Goal: Task Accomplishment & Management: Complete application form

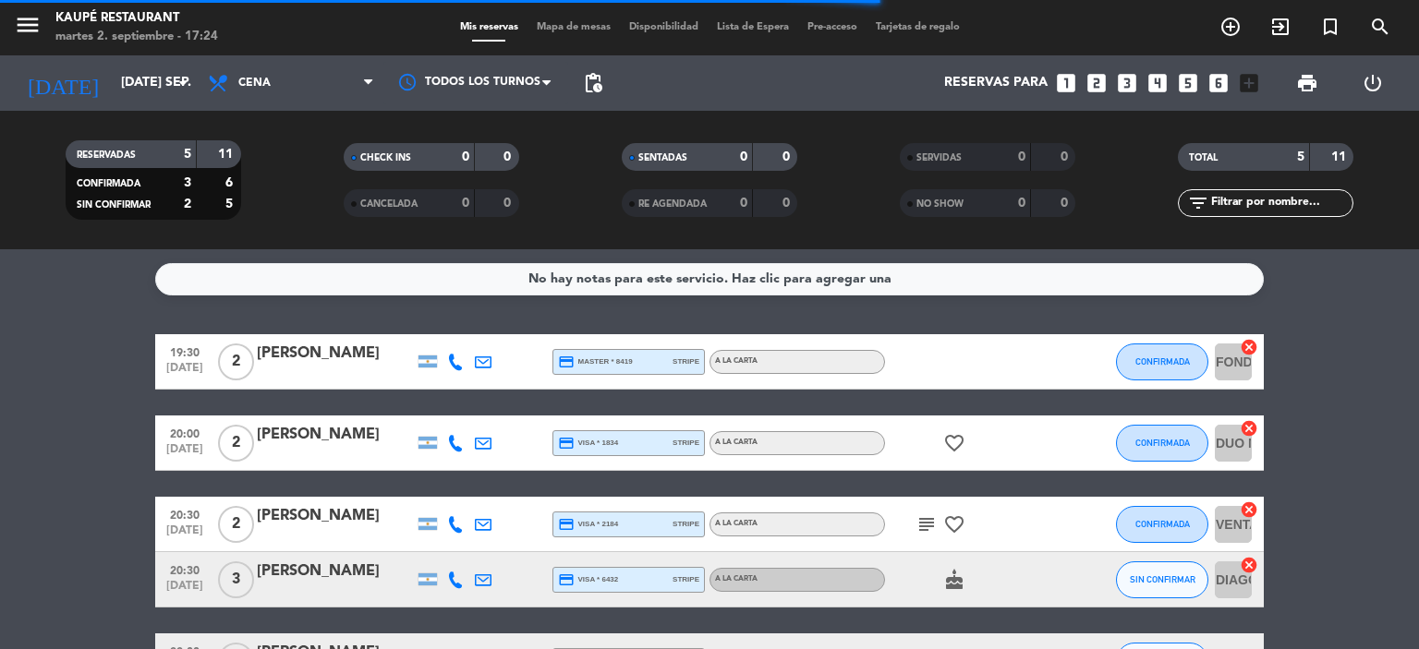
click at [91, 528] on bookings-row "19:30 [DATE] 2 [PERSON_NAME] credit_card master * 8419 stripe A LA CARTA CONFIR…" at bounding box center [709, 511] width 1419 height 355
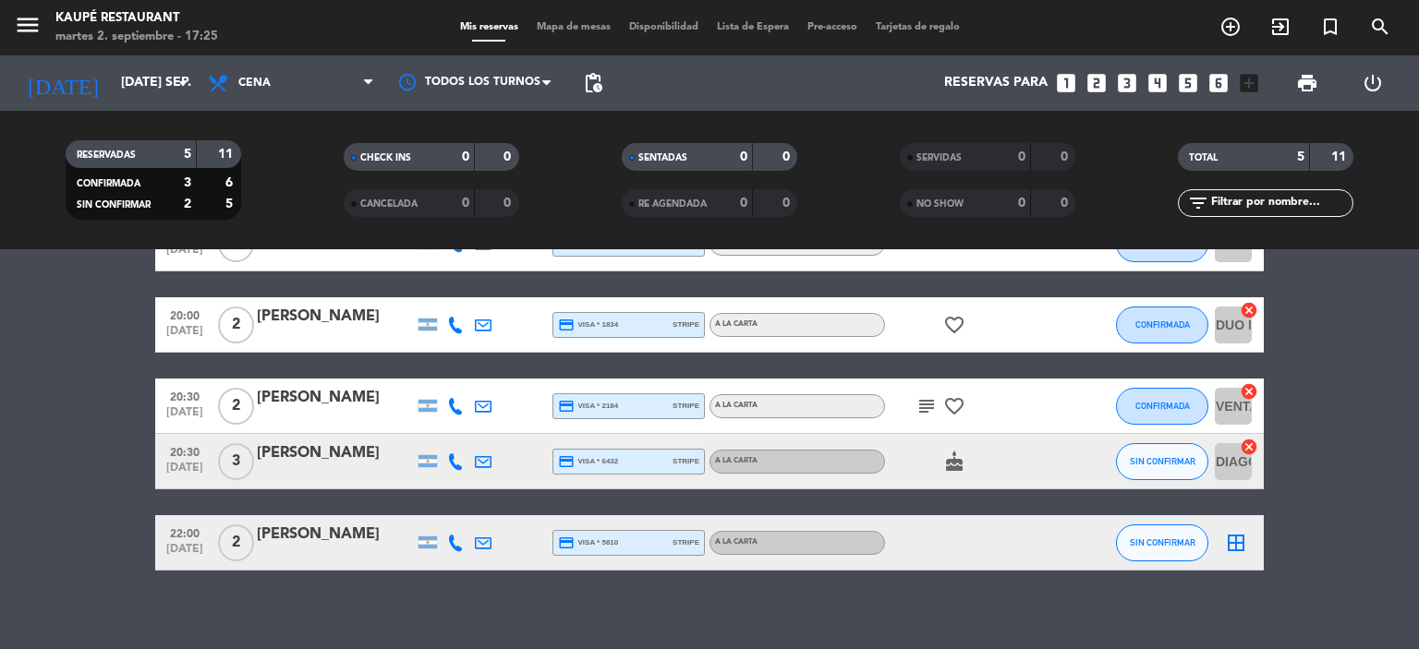
scroll to position [131, 0]
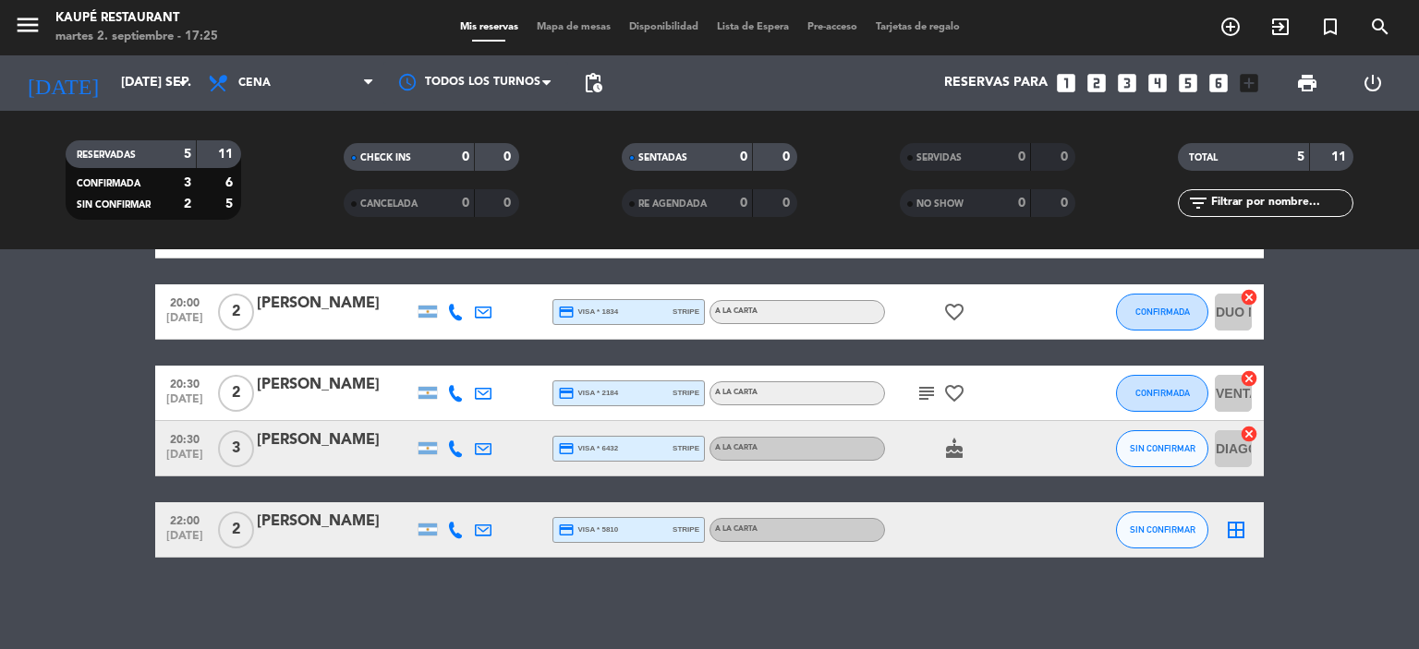
click at [960, 457] on icon "cake" at bounding box center [954, 449] width 22 height 22
click at [952, 388] on icon "favorite_border" at bounding box center [954, 393] width 22 height 22
click at [934, 391] on icon "subject" at bounding box center [926, 393] width 22 height 22
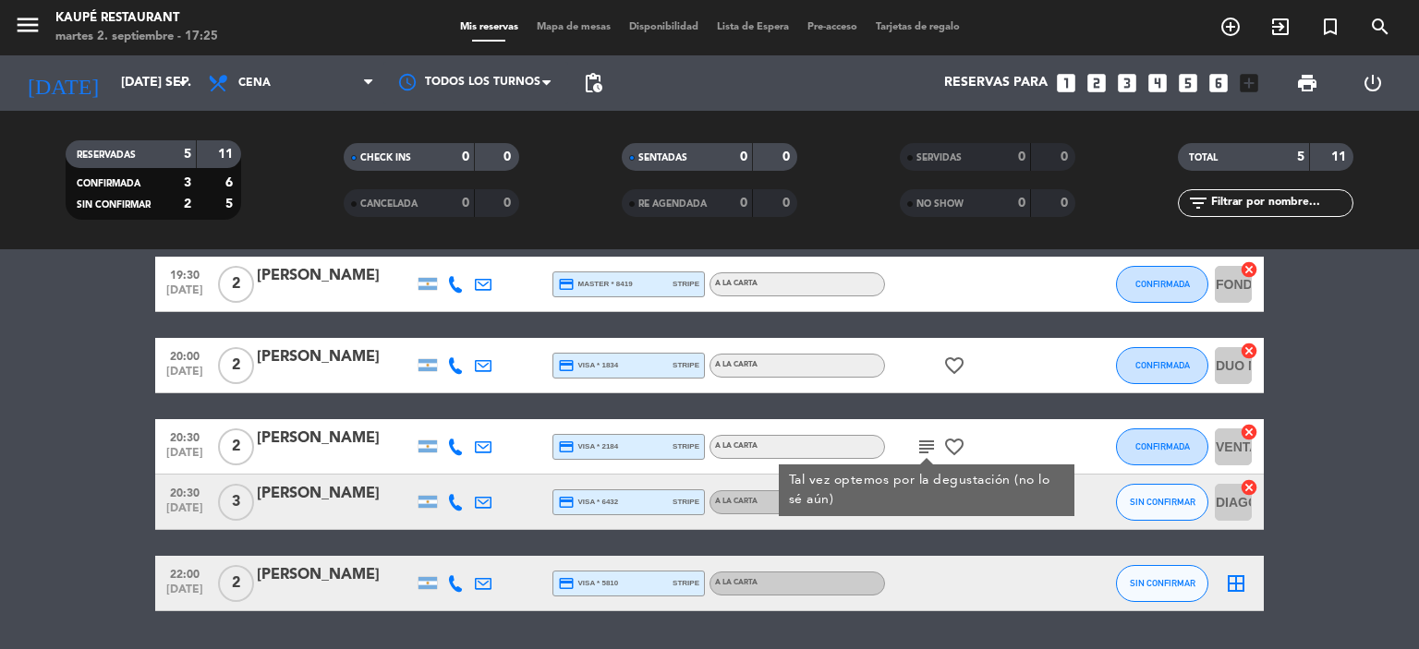
scroll to position [39, 0]
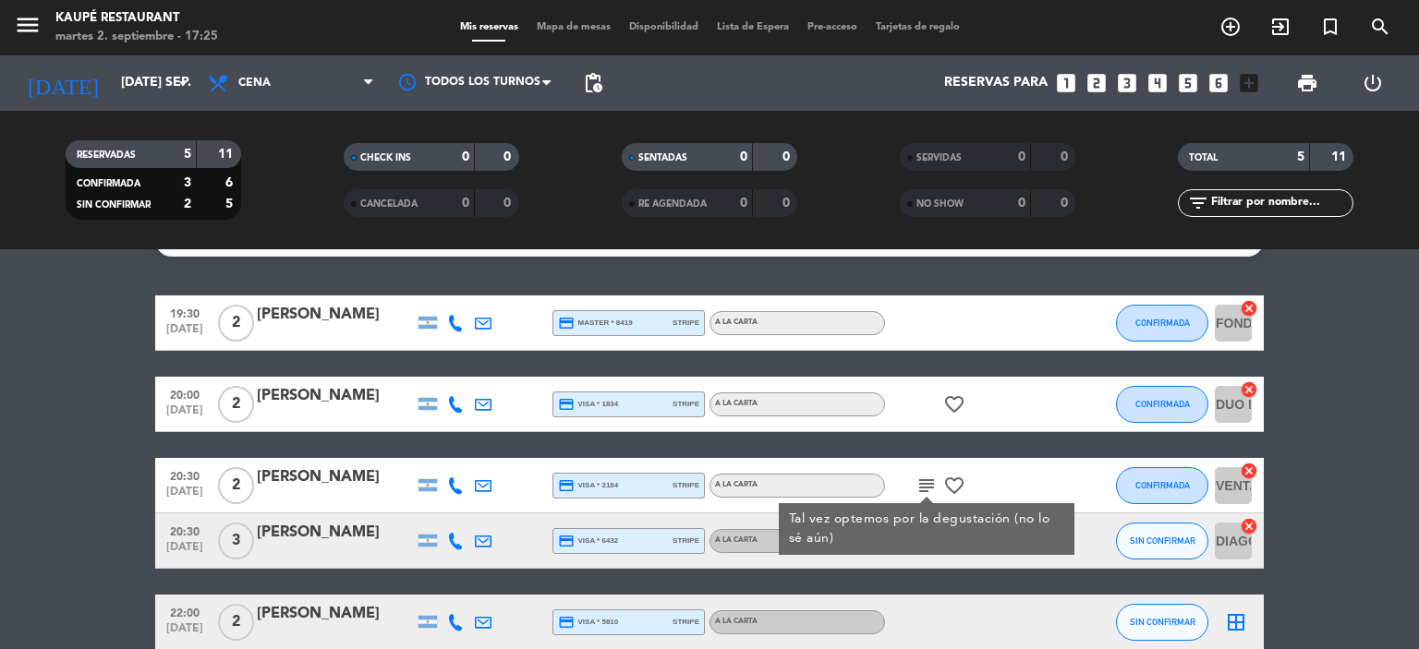
click at [949, 403] on icon "favorite_border" at bounding box center [954, 404] width 22 height 22
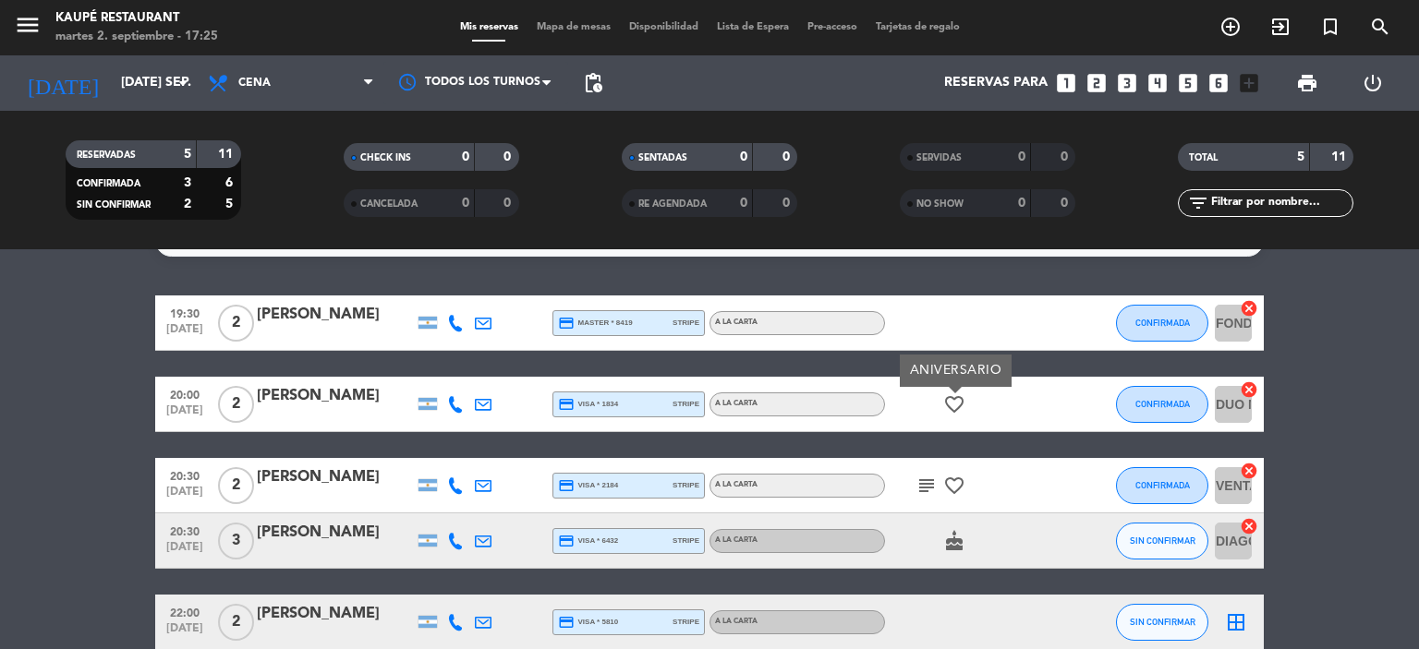
click at [50, 396] on bookings-row "19:30 [DATE] 2 [PERSON_NAME] credit_card master * 8419 stripe A LA CARTA CONFIR…" at bounding box center [709, 473] width 1419 height 355
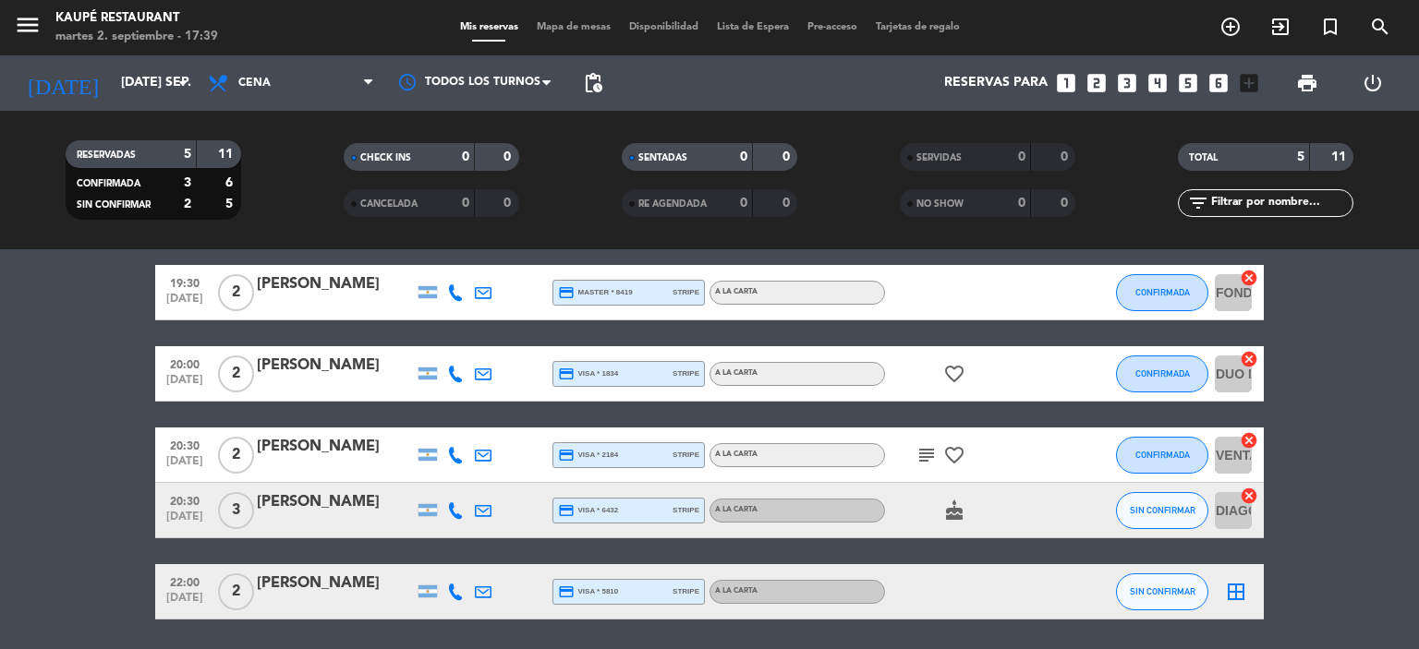
scroll to position [40, 0]
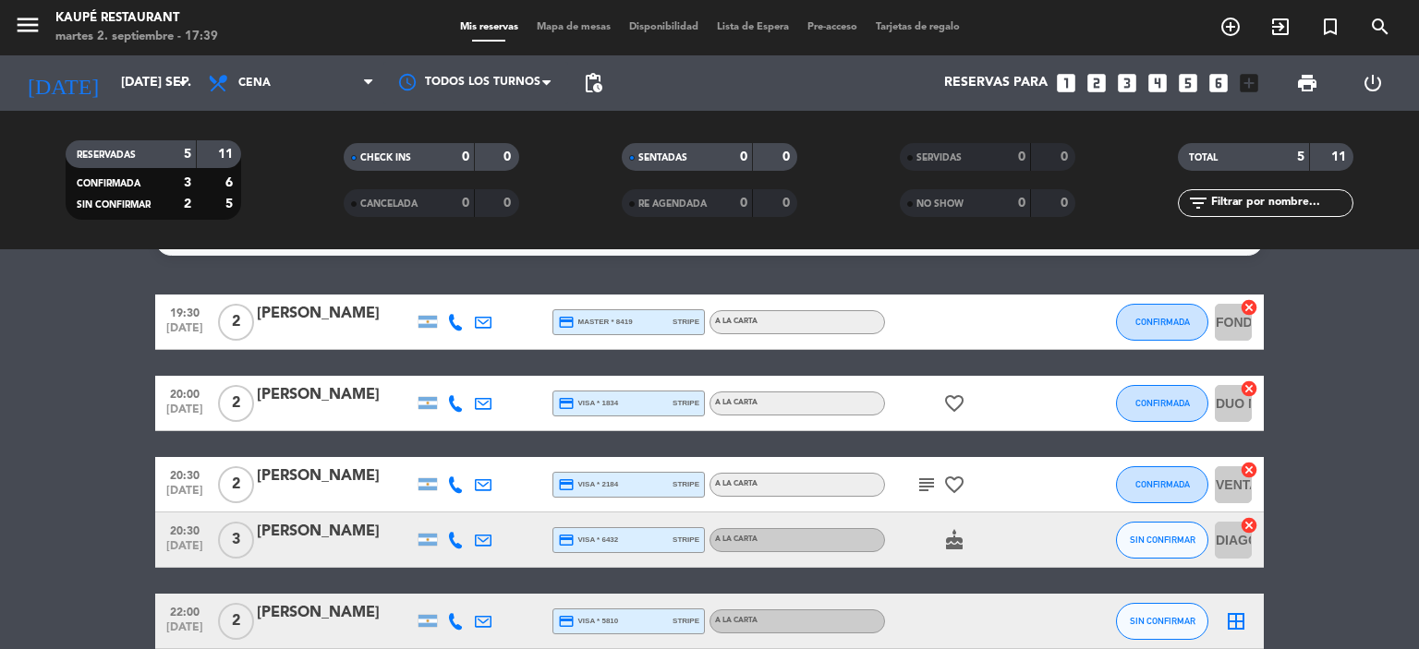
click at [85, 530] on bookings-row "19:30 [DATE] 2 [PERSON_NAME] credit_card master * 8419 stripe A LA CARTA CONFIR…" at bounding box center [709, 472] width 1419 height 355
click at [958, 545] on icon "cake" at bounding box center [954, 540] width 22 height 22
click at [44, 532] on bookings-row "19:30 [DATE] 2 [PERSON_NAME] credit_card master * 8419 stripe A LA CARTA CONFIR…" at bounding box center [709, 472] width 1419 height 355
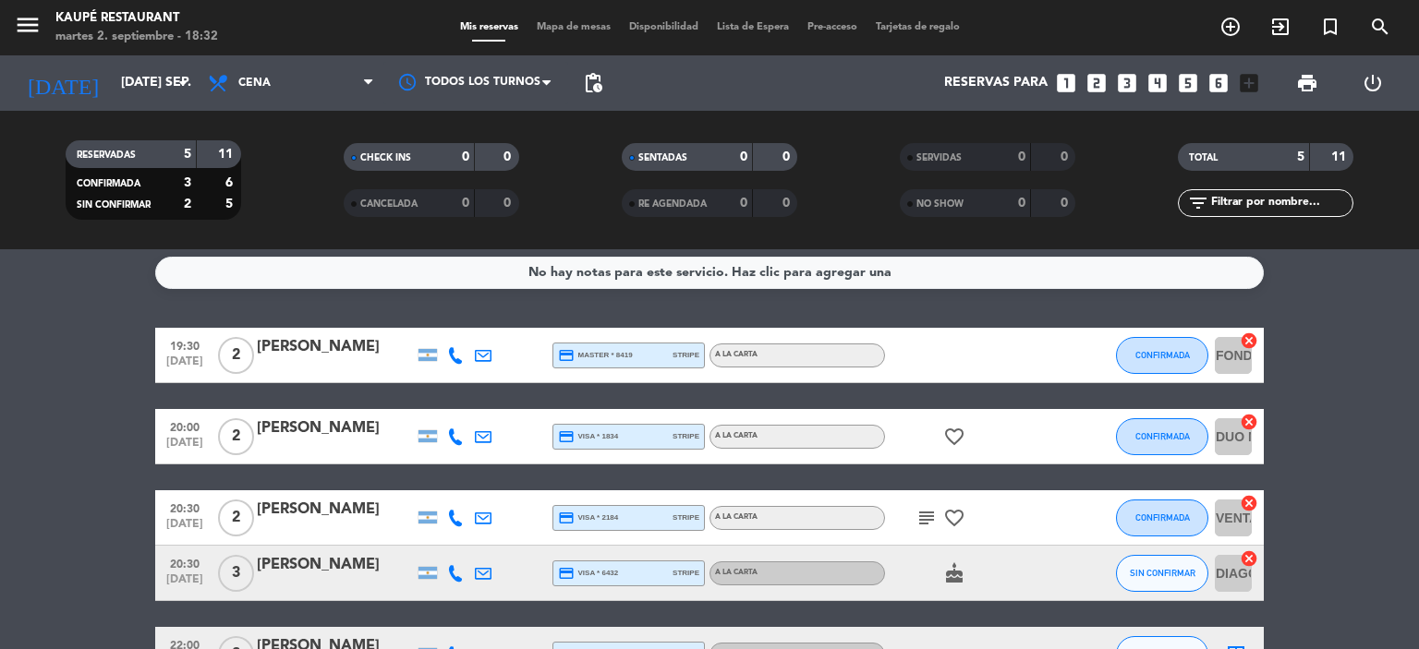
scroll to position [0, 0]
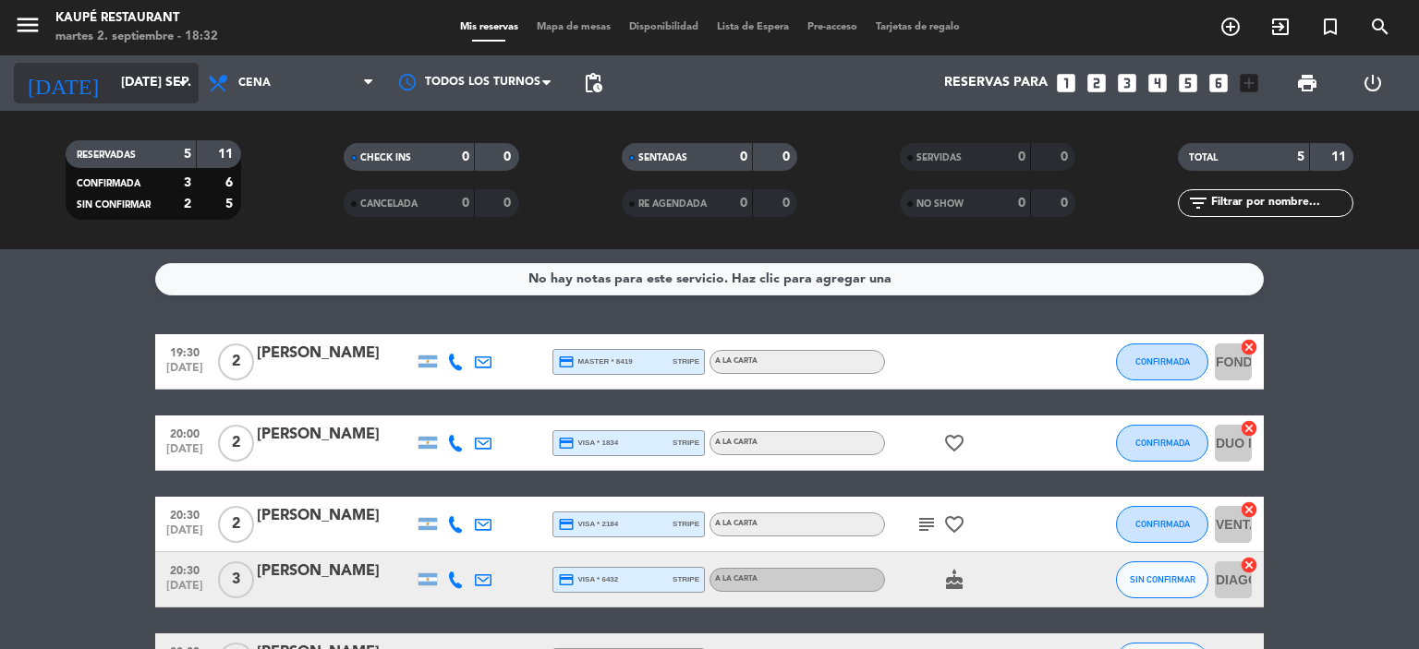
click at [112, 91] on input "[DATE] sep." at bounding box center [199, 82] width 175 height 33
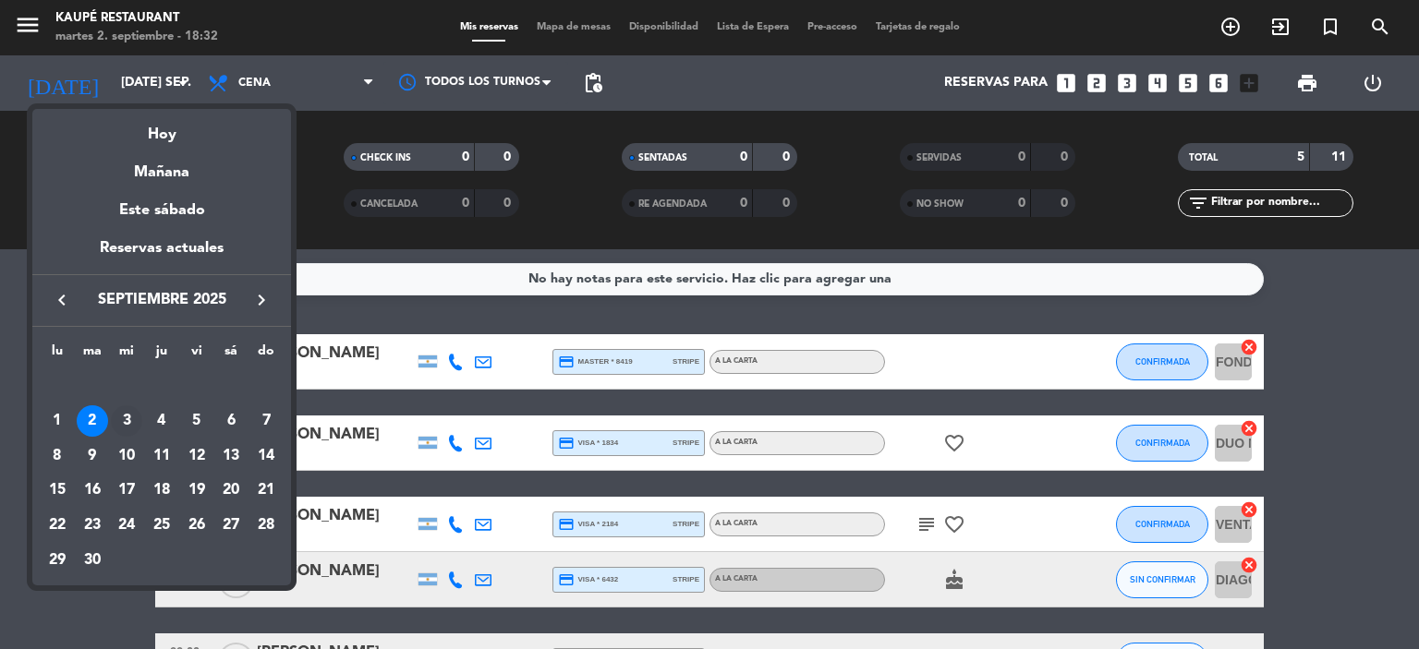
click at [126, 418] on div "3" at bounding box center [126, 420] width 31 height 31
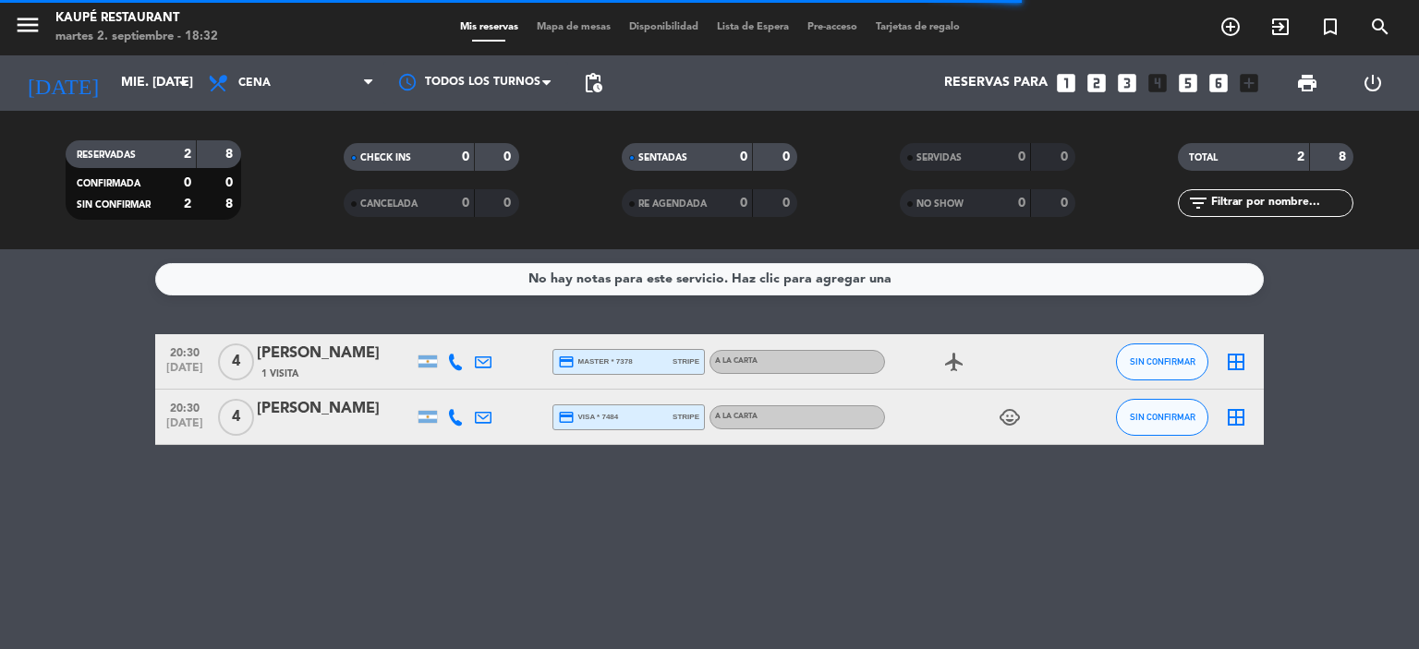
click at [454, 414] on icon at bounding box center [455, 417] width 17 height 17
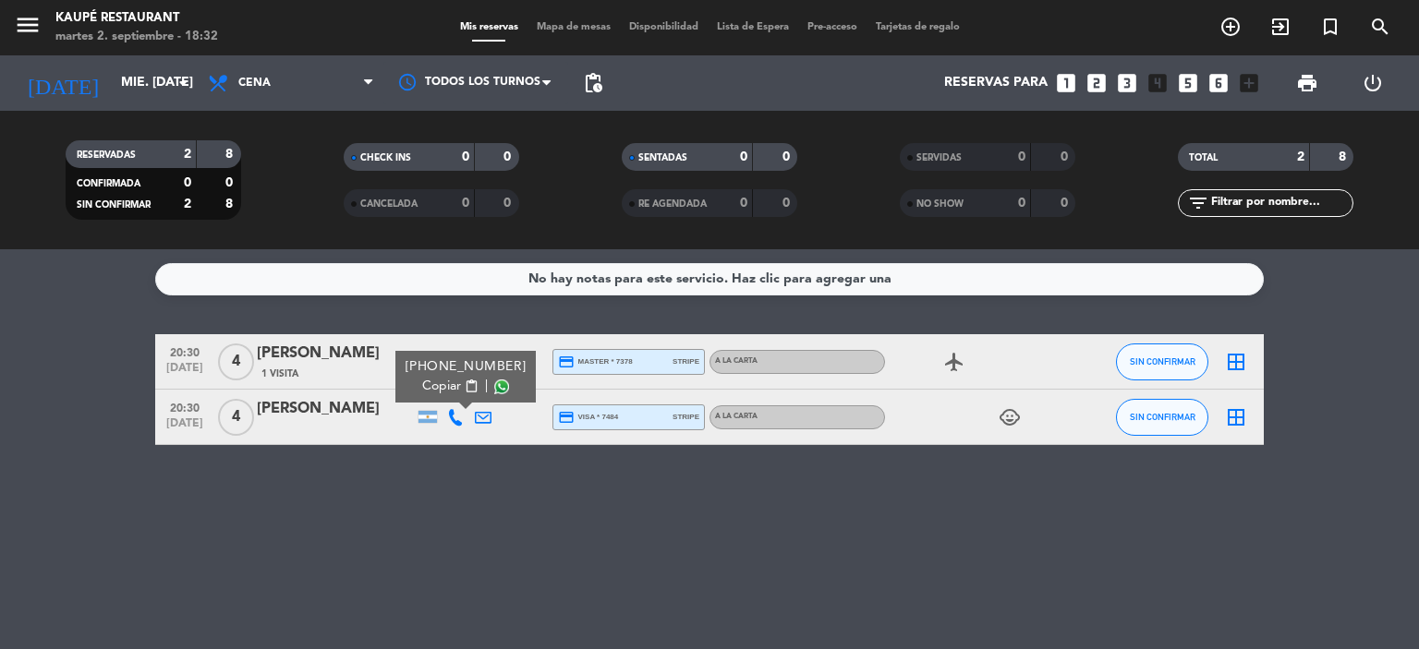
click at [452, 468] on div "No hay notas para este servicio. Haz clic para agregar una 20:30 [DATE] 4 [PERS…" at bounding box center [709, 449] width 1419 height 400
click at [485, 417] on icon at bounding box center [483, 417] width 17 height 17
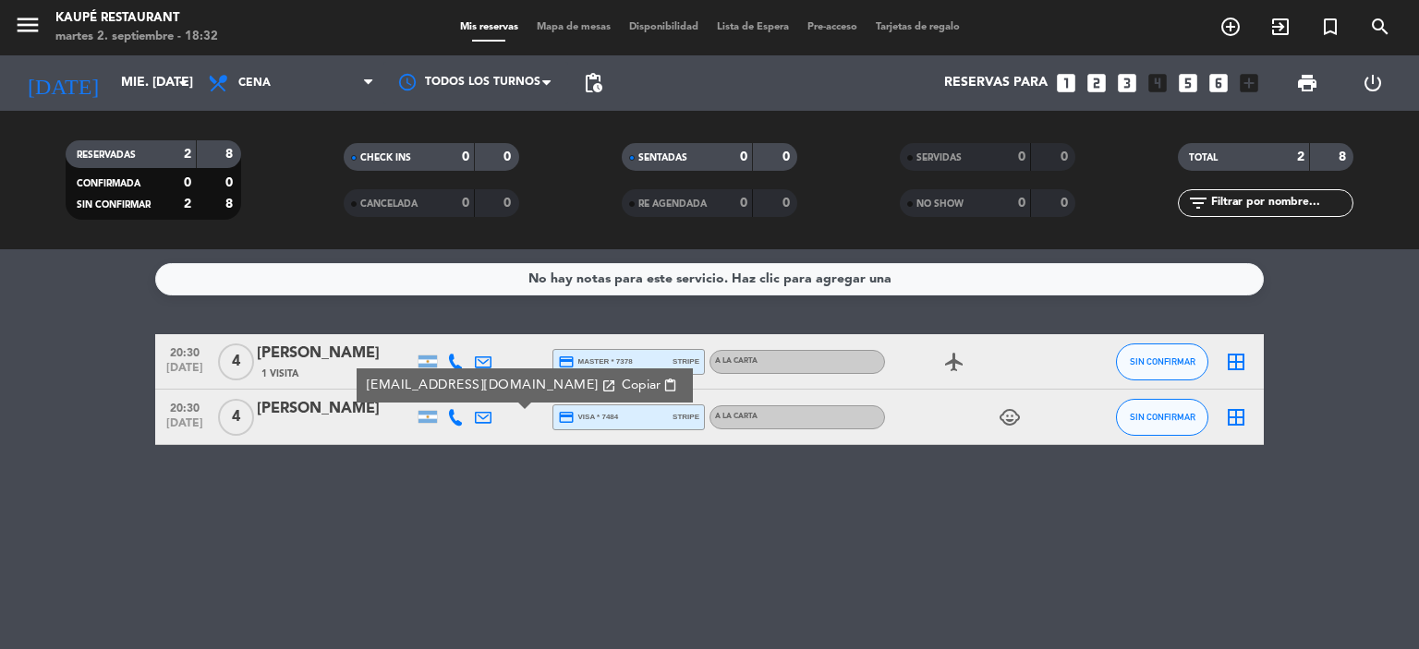
click at [469, 494] on div "No hay notas para este servicio. Haz clic para agregar una 20:30 [DATE] 4 [PERS…" at bounding box center [709, 449] width 1419 height 400
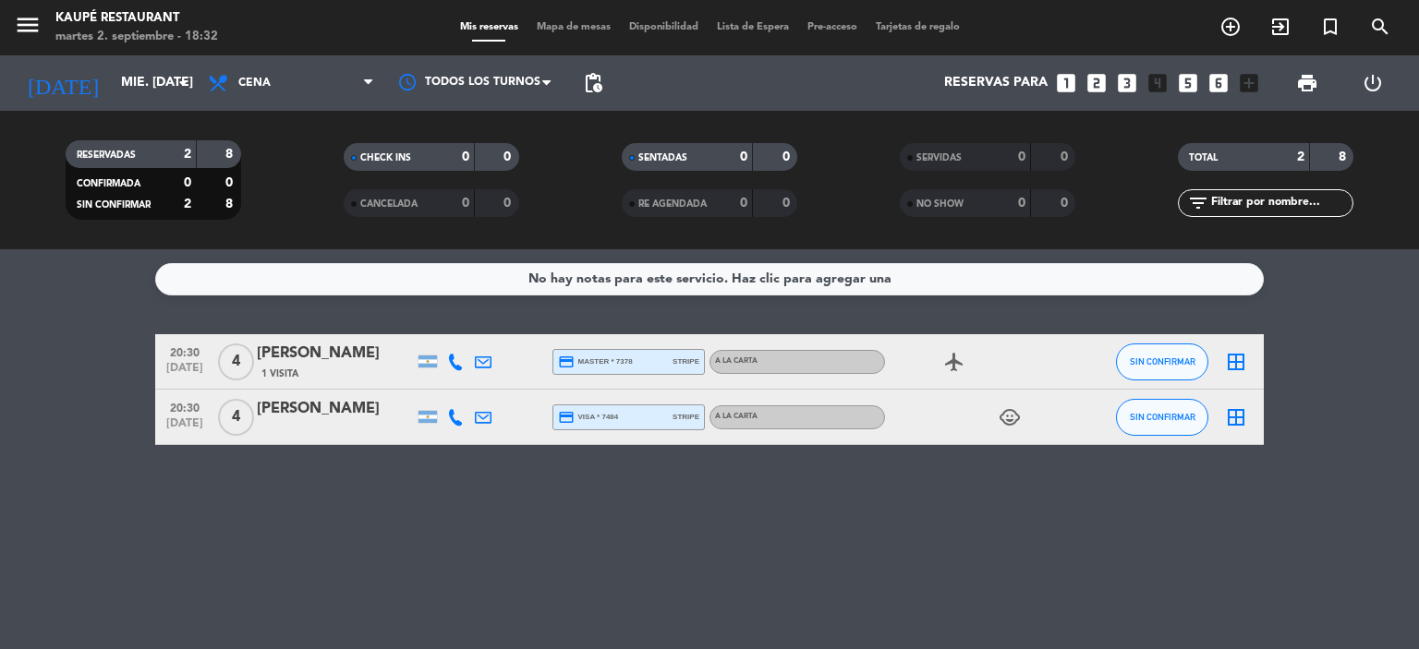
click at [458, 364] on icon at bounding box center [455, 362] width 17 height 17
click at [437, 362] on div at bounding box center [428, 361] width 28 height 54
click at [425, 362] on div at bounding box center [427, 362] width 18 height 12
click at [473, 361] on div at bounding box center [483, 361] width 28 height 54
click at [484, 361] on icon at bounding box center [483, 362] width 17 height 17
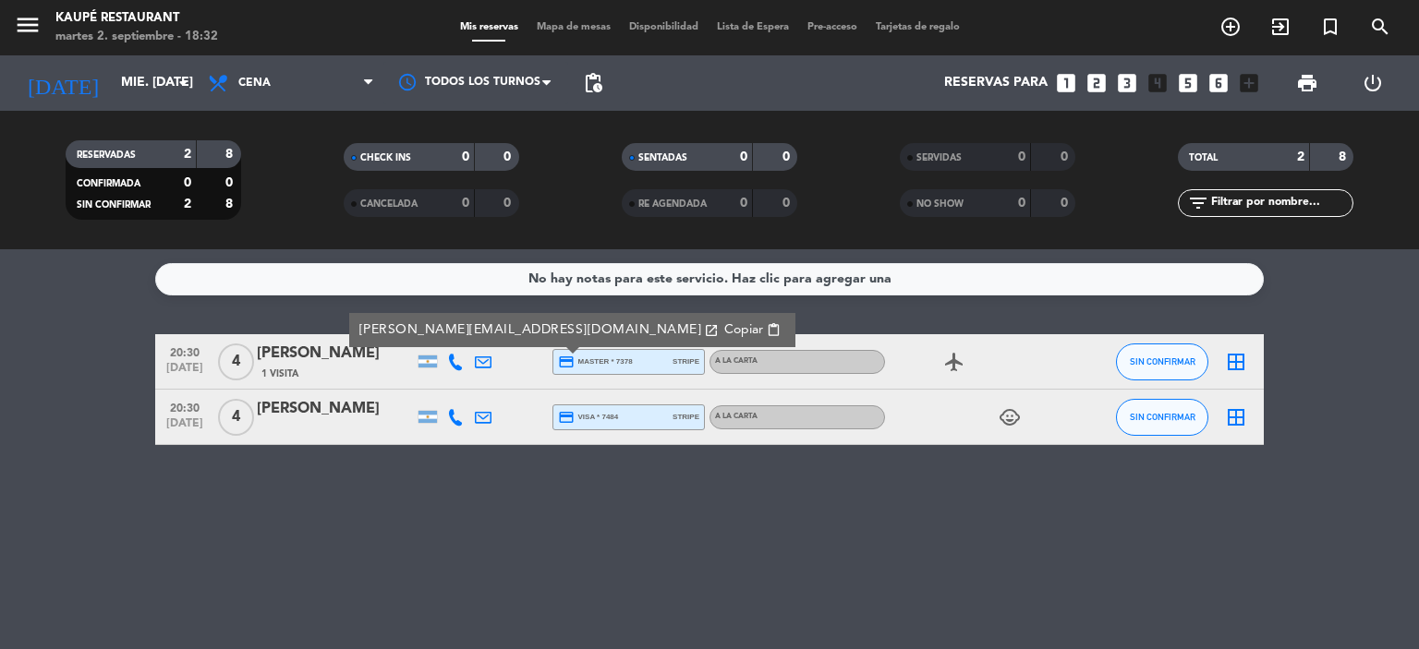
click at [501, 524] on div "No hay notas para este servicio. Haz clic para agregar una 20:30 [DATE] 4 [PERS…" at bounding box center [709, 449] width 1419 height 400
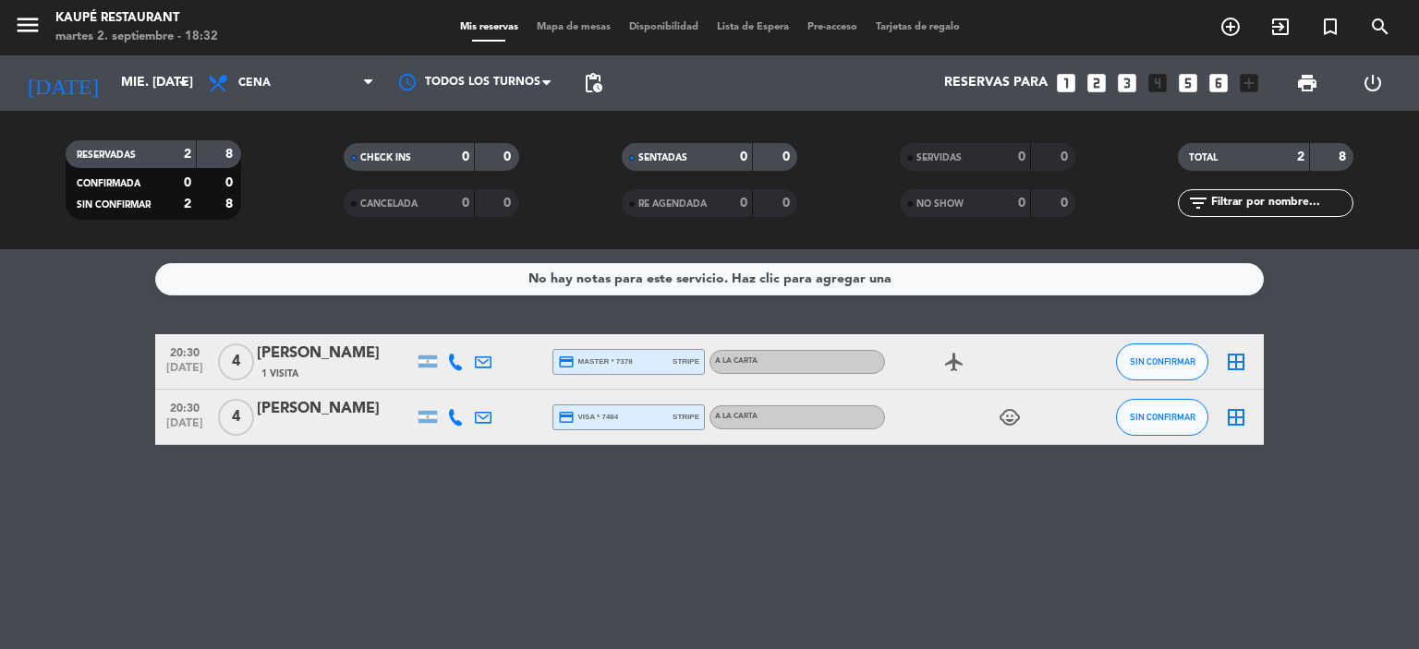
click at [1016, 418] on icon "child_care" at bounding box center [1009, 417] width 22 height 22
click at [1005, 474] on div "No hay notas para este servicio. Haz clic para agregar una 20:30 [DATE] 4 [PERS…" at bounding box center [709, 449] width 1419 height 400
click at [153, 88] on input "mié. [DATE]" at bounding box center [199, 82] width 175 height 33
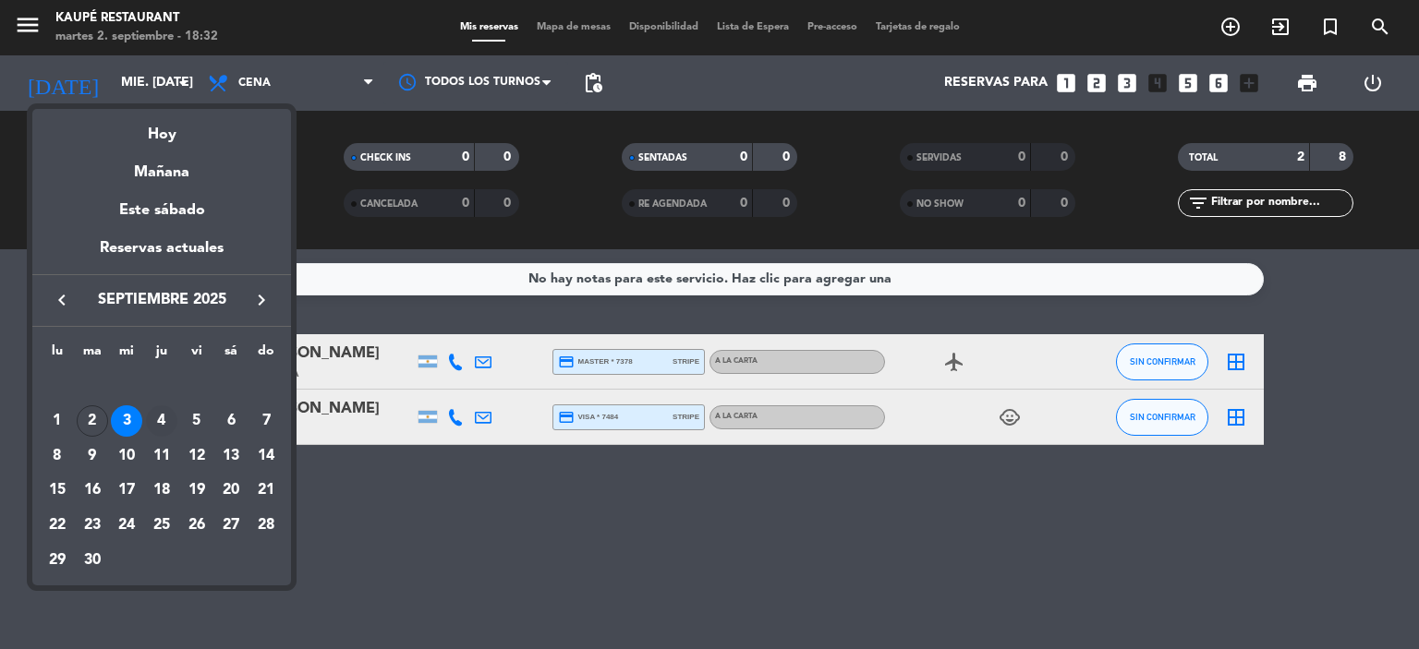
click at [164, 419] on div "4" at bounding box center [161, 420] width 31 height 31
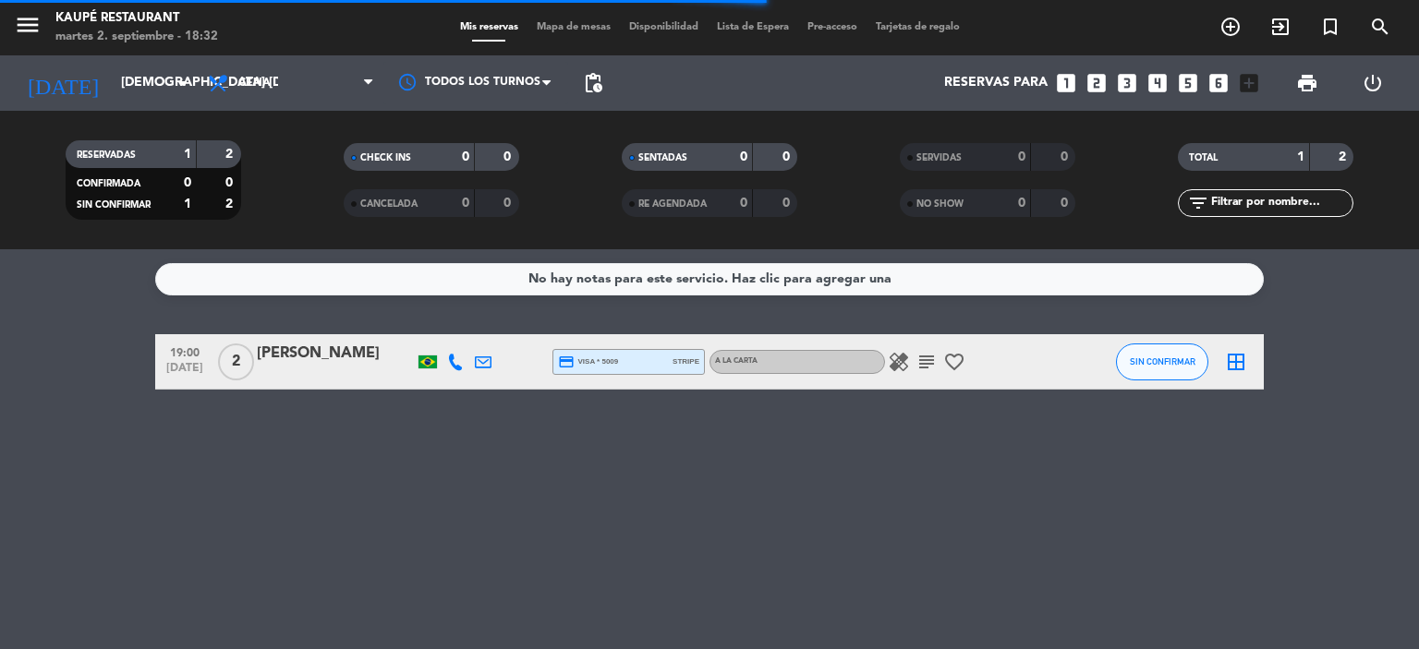
click at [906, 358] on icon "healing" at bounding box center [899, 362] width 22 height 22
click at [929, 367] on icon "subject" at bounding box center [926, 362] width 22 height 22
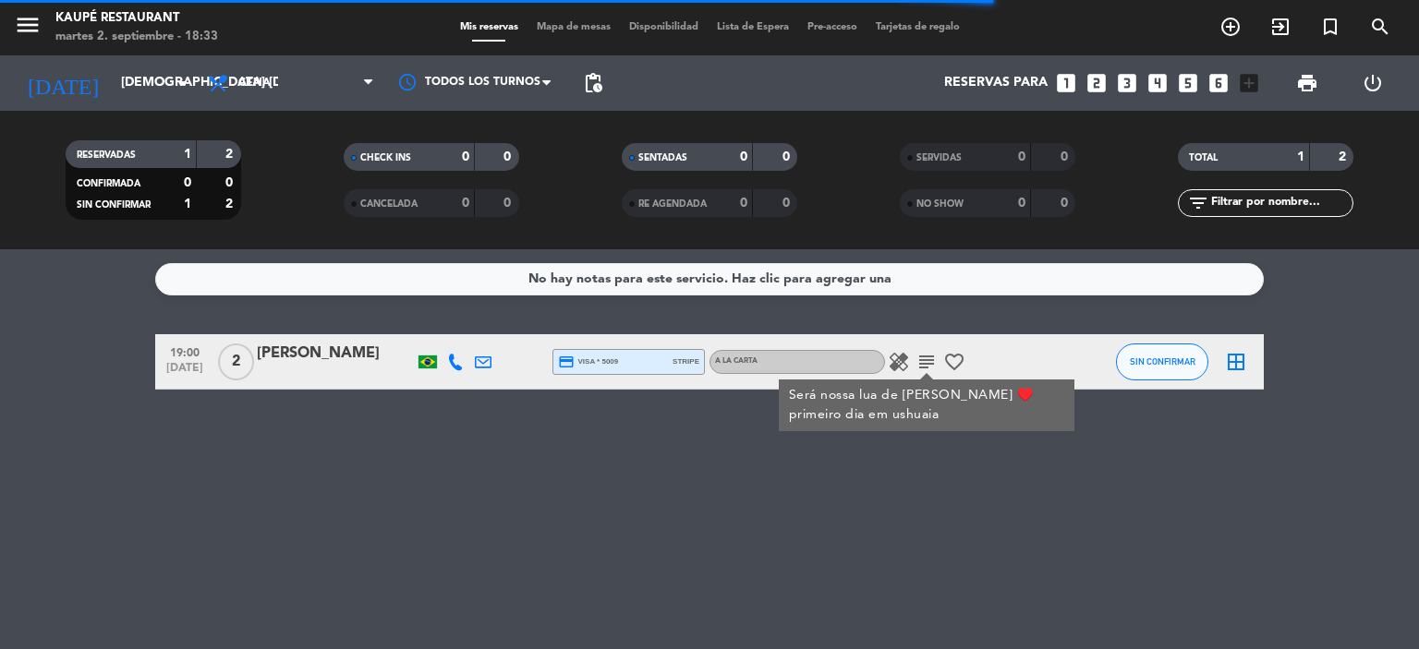
click at [438, 482] on div "No hay notas para este servicio. Haz clic para agregar una 19:00 [DATE] 2 Bruna…" at bounding box center [709, 449] width 1419 height 400
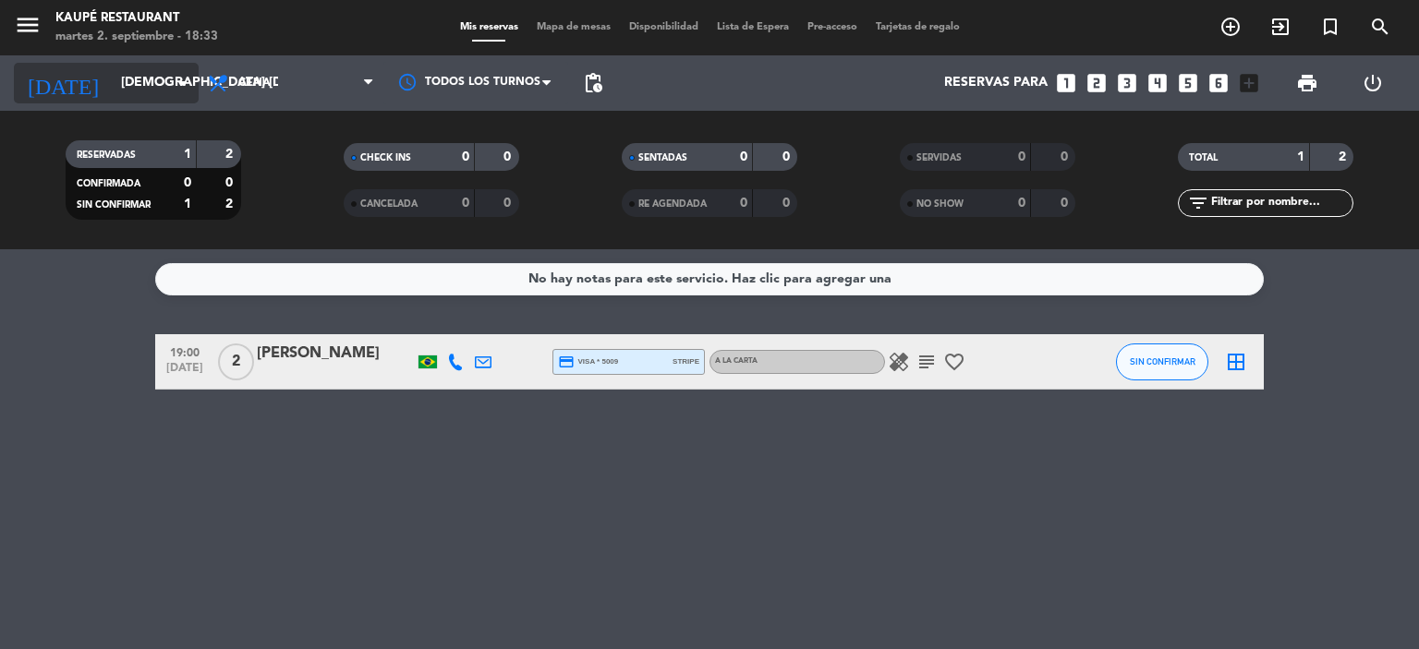
click at [112, 88] on input "[DEMOGRAPHIC_DATA] [DATE]" at bounding box center [199, 82] width 175 height 33
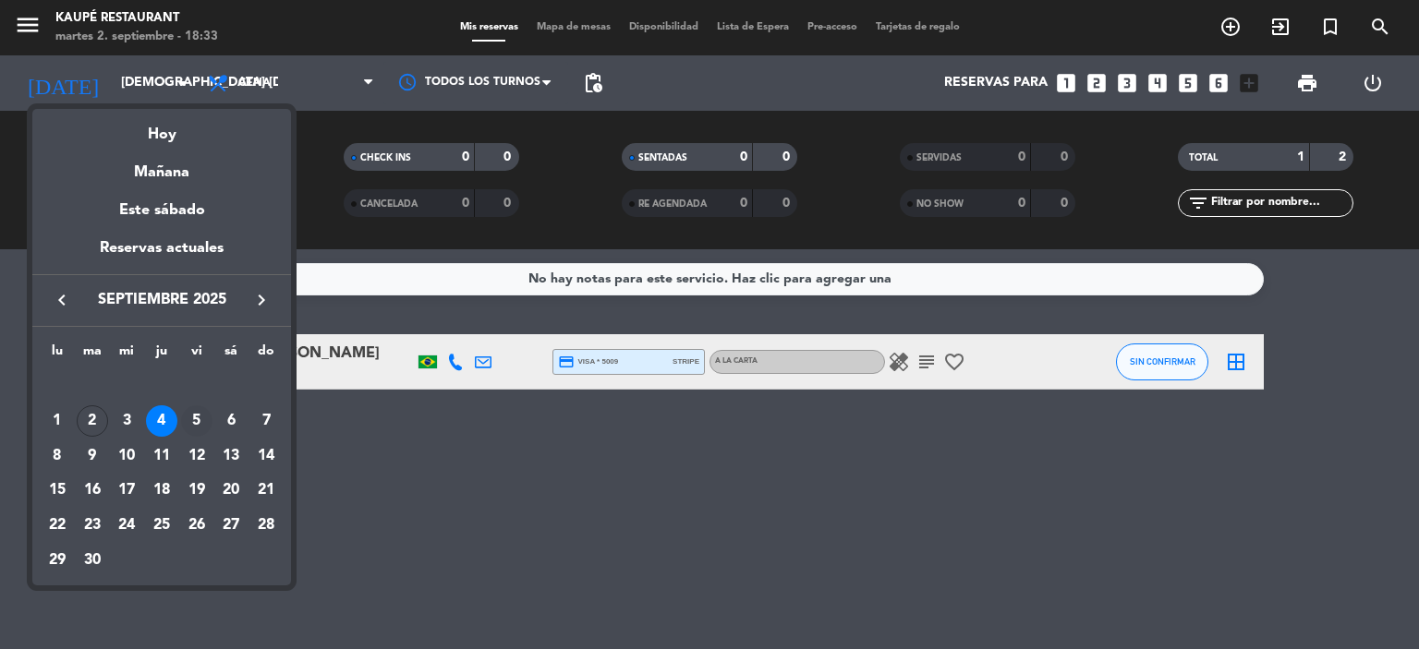
click at [205, 425] on div "5" at bounding box center [196, 420] width 31 height 31
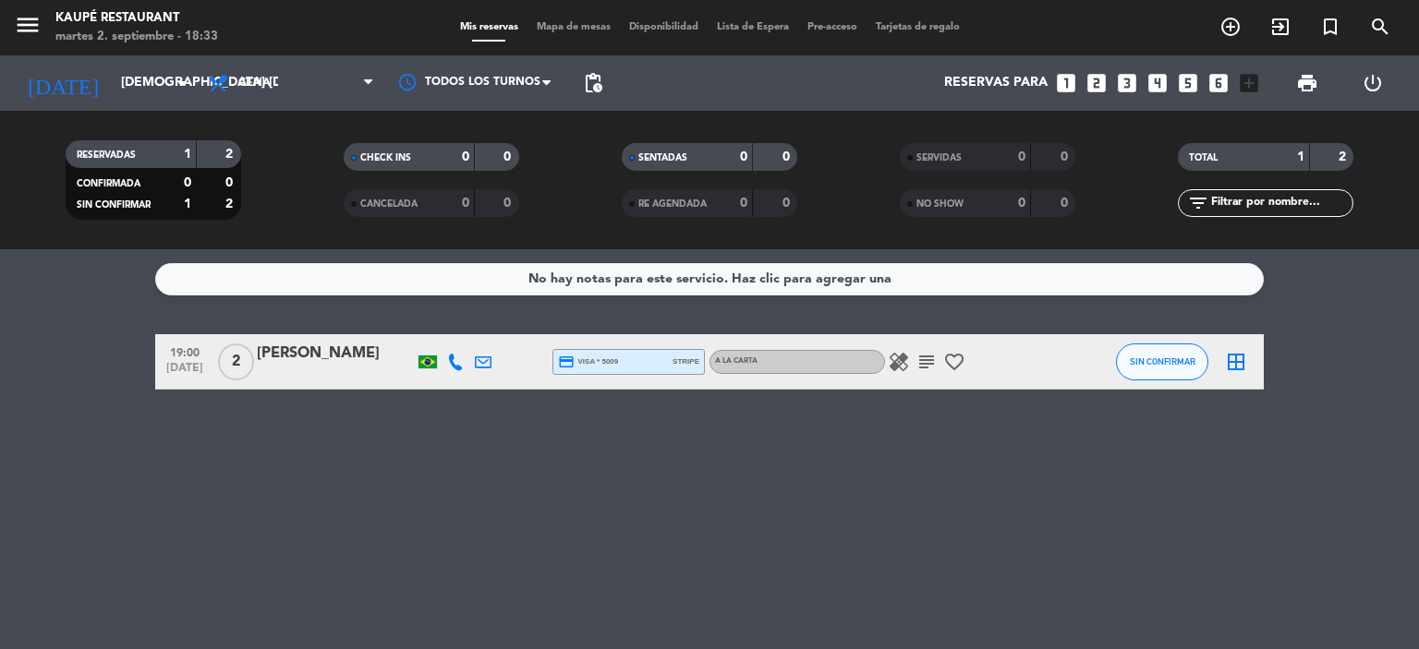
type input "vie. [DATE]"
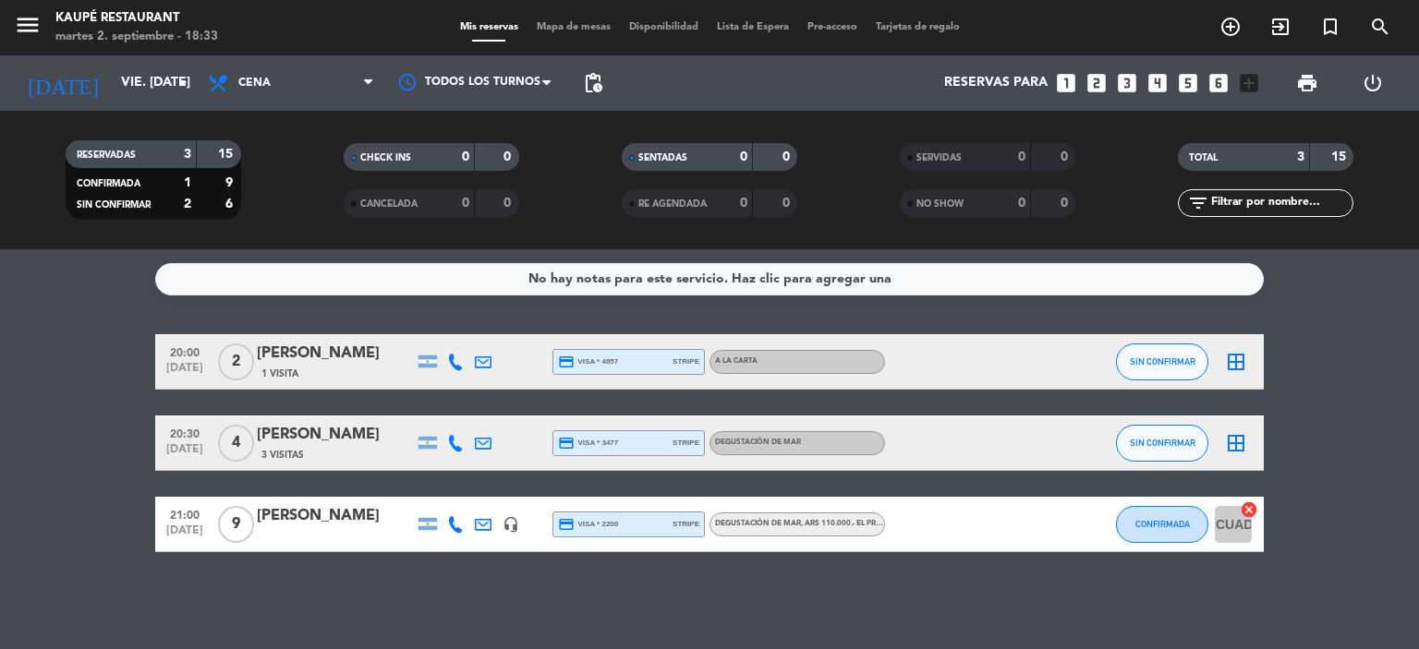
click at [1238, 446] on icon "border_all" at bounding box center [1236, 443] width 22 height 22
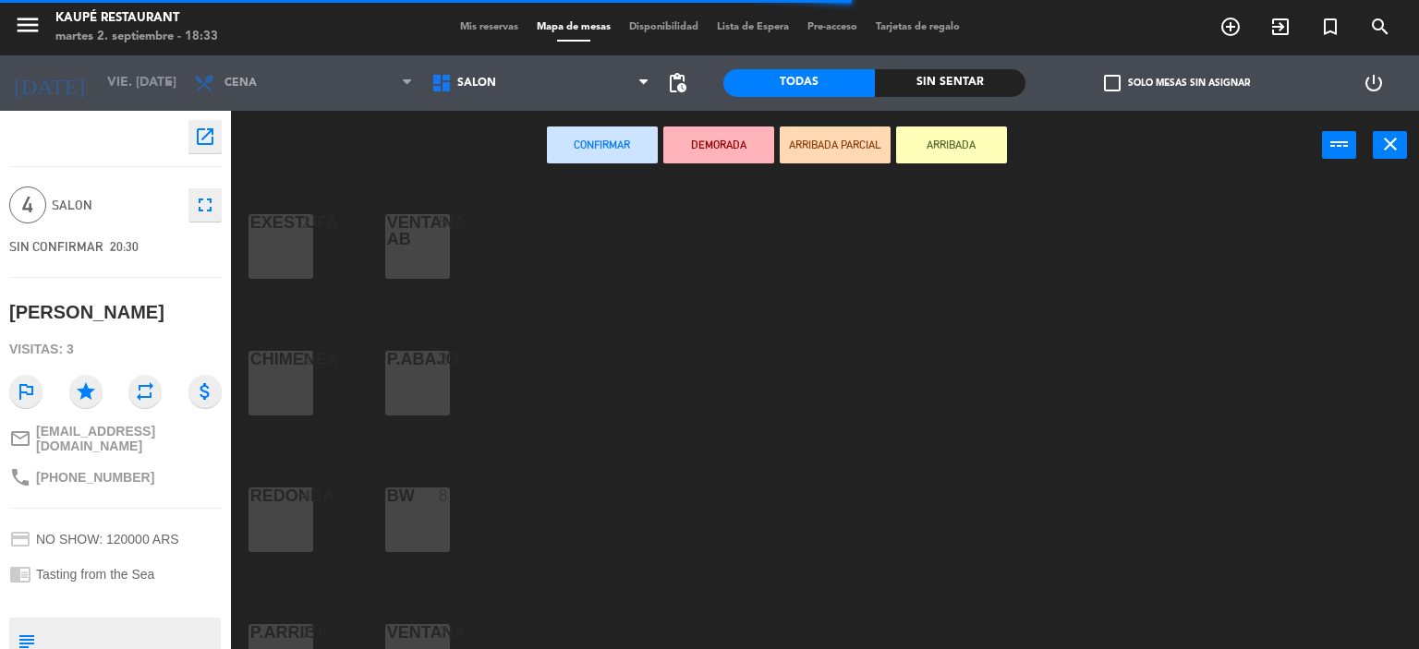
click at [428, 254] on div "VENTANA AB 5" at bounding box center [417, 246] width 65 height 65
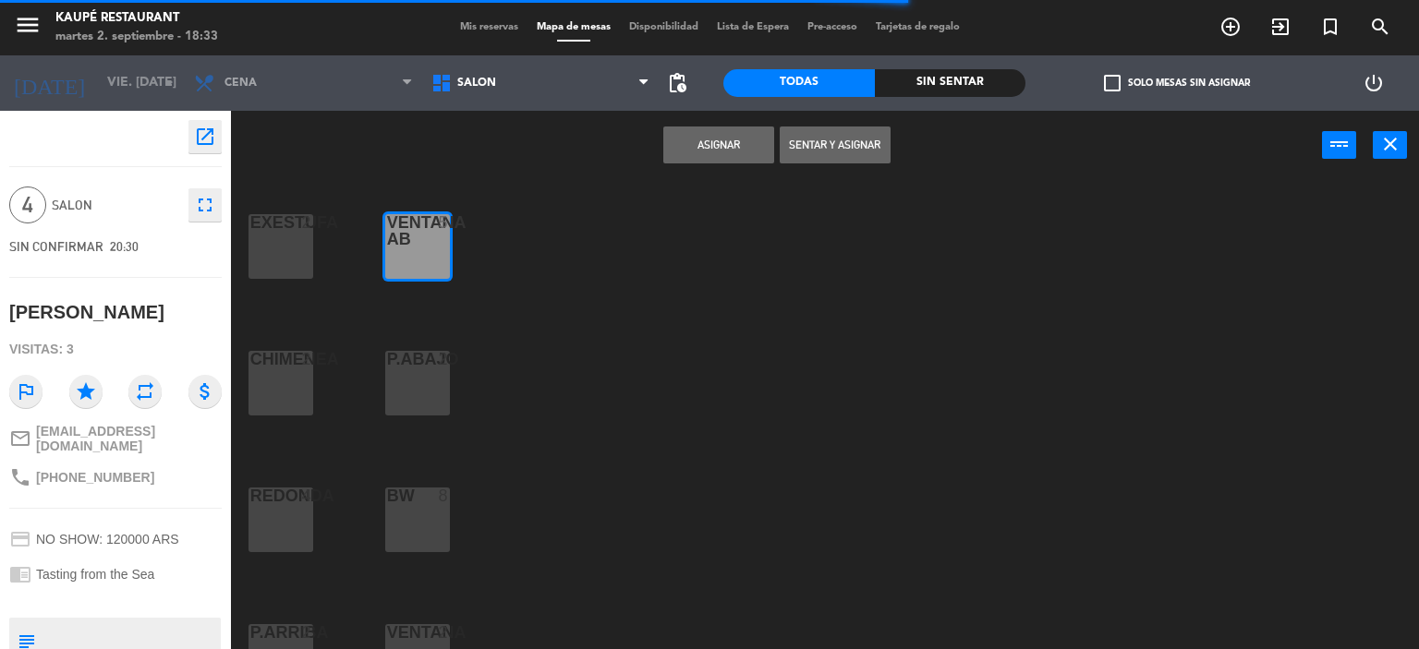
click at [686, 143] on button "Asignar" at bounding box center [718, 145] width 111 height 37
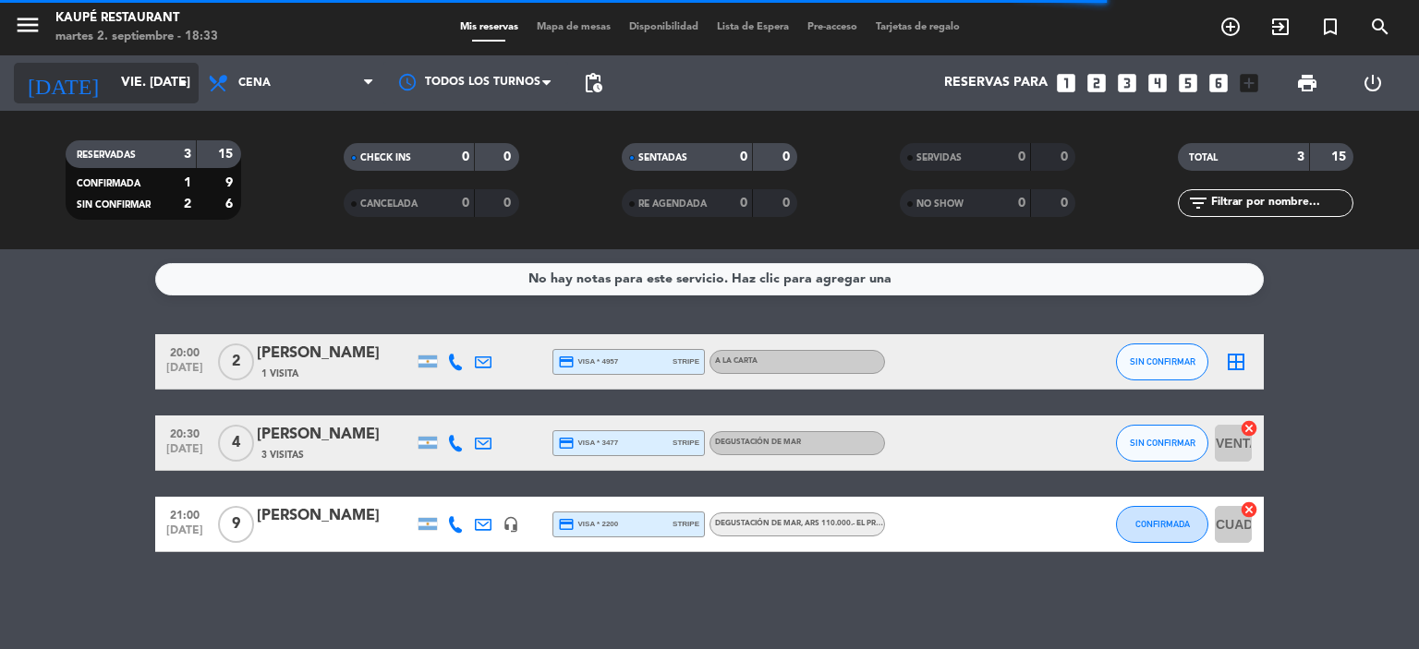
click at [112, 80] on input "vie. [DATE]" at bounding box center [199, 82] width 175 height 33
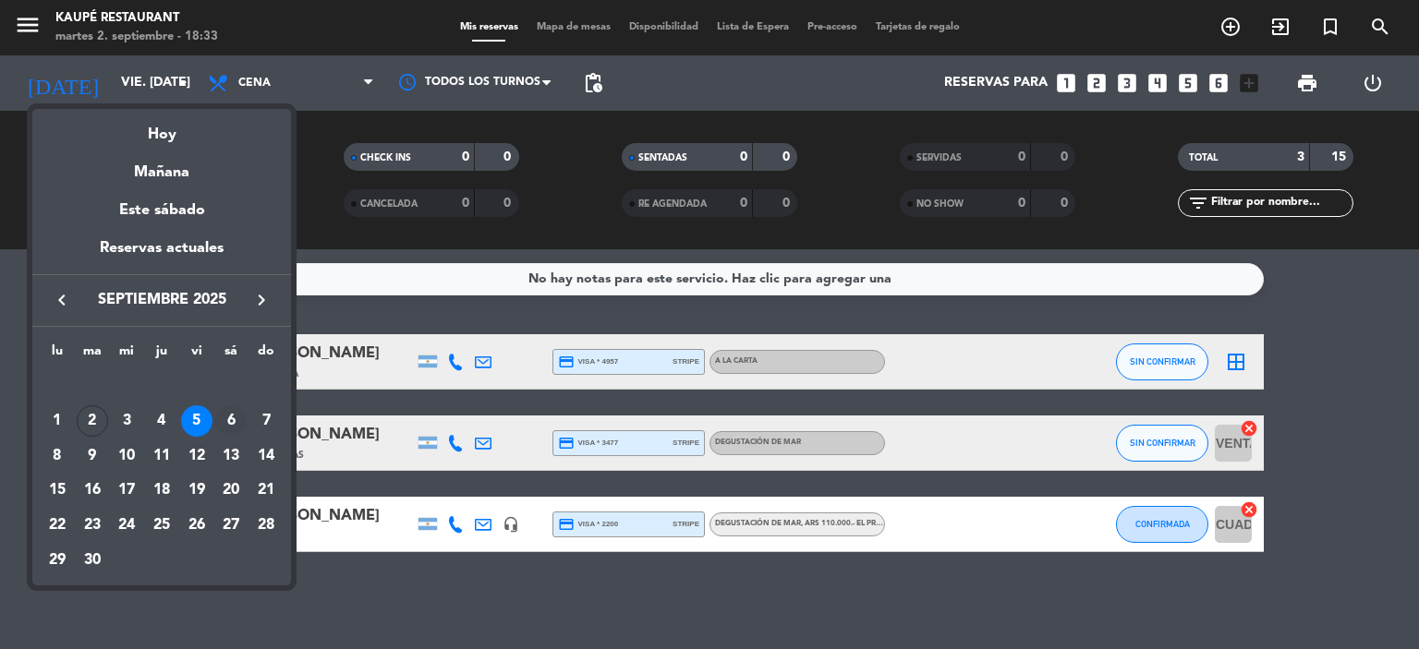
click at [234, 421] on div "6" at bounding box center [230, 420] width 31 height 31
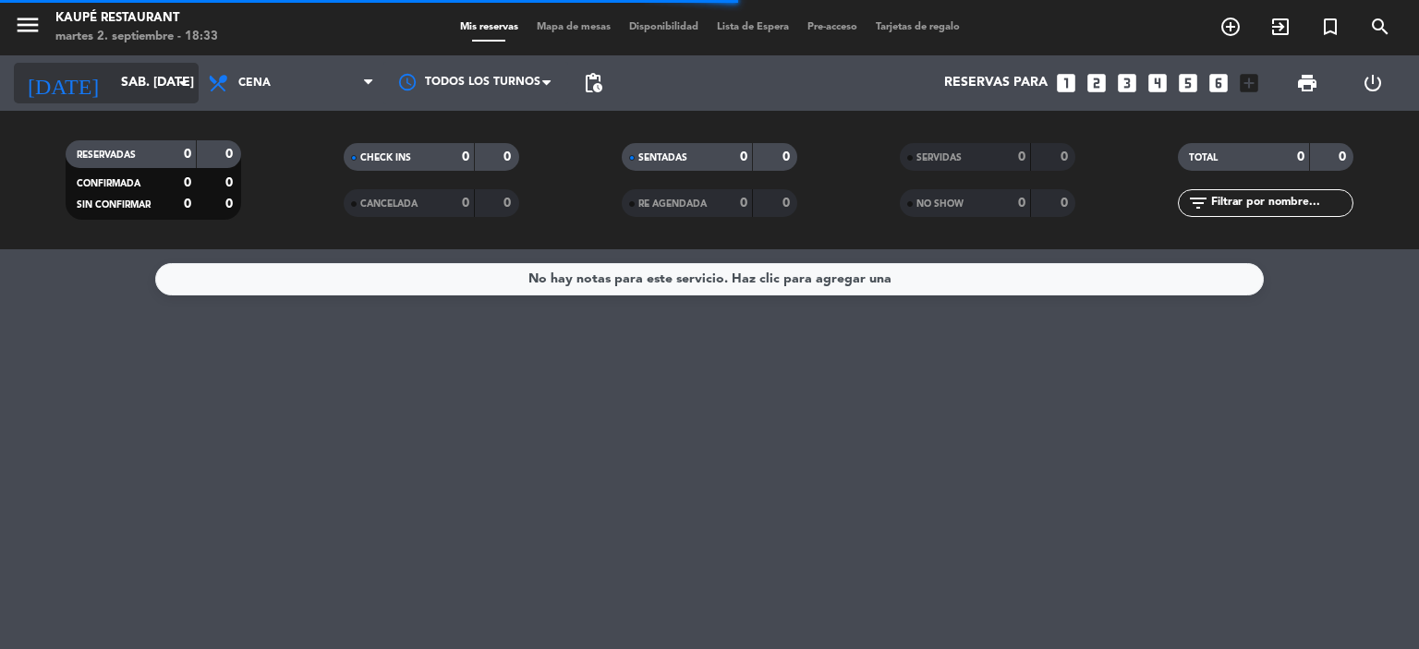
click at [120, 88] on input "sáb. [DATE]" at bounding box center [199, 82] width 175 height 33
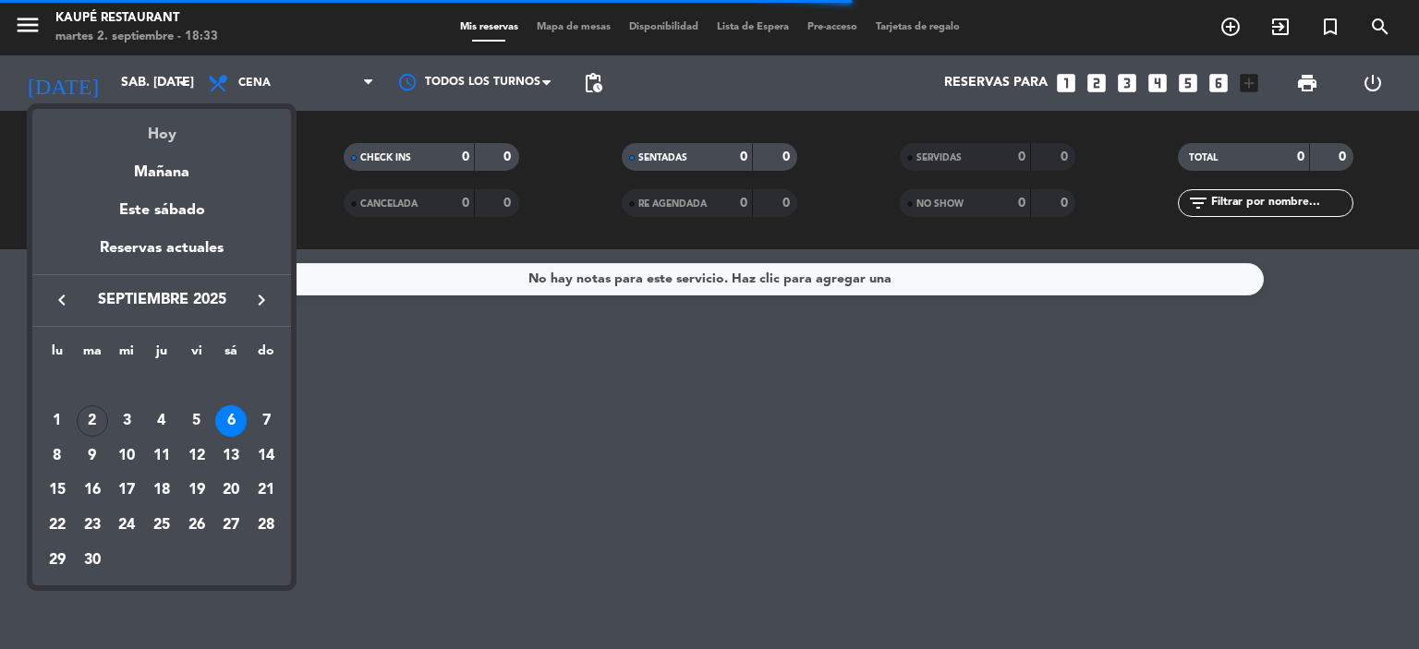
click at [159, 133] on div "Hoy" at bounding box center [161, 128] width 259 height 38
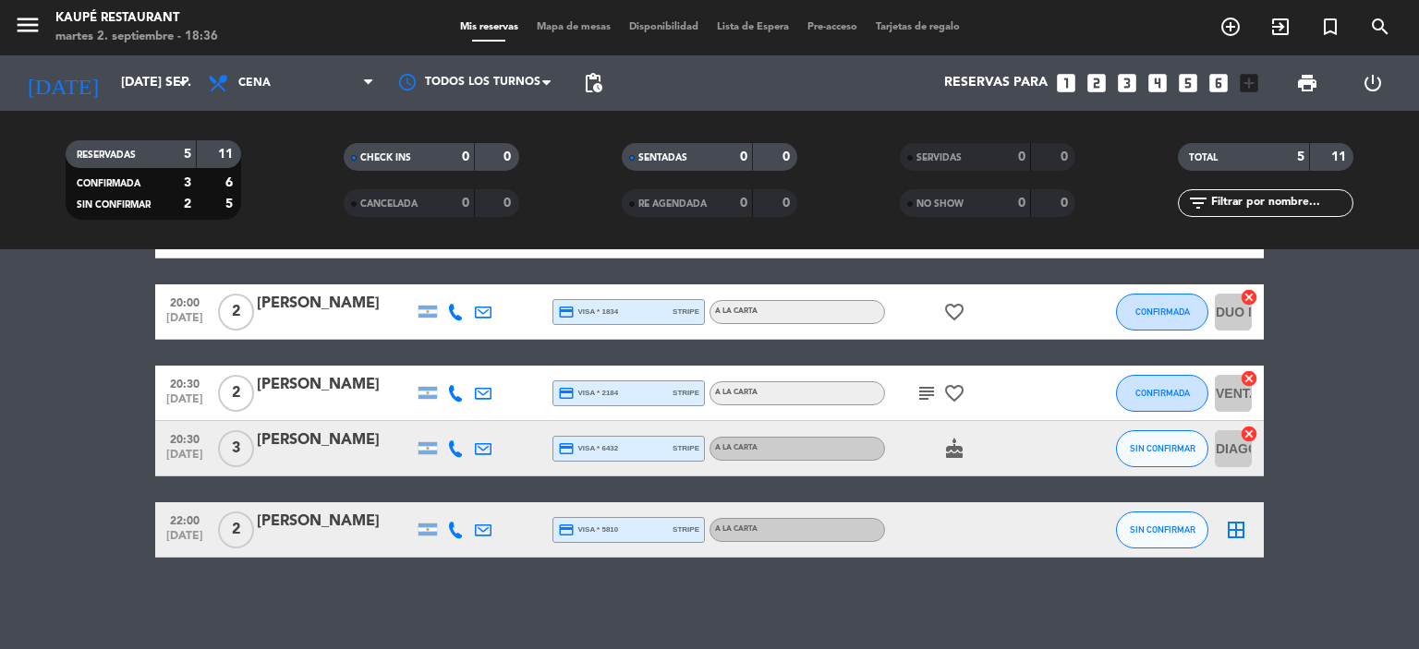
scroll to position [40, 0]
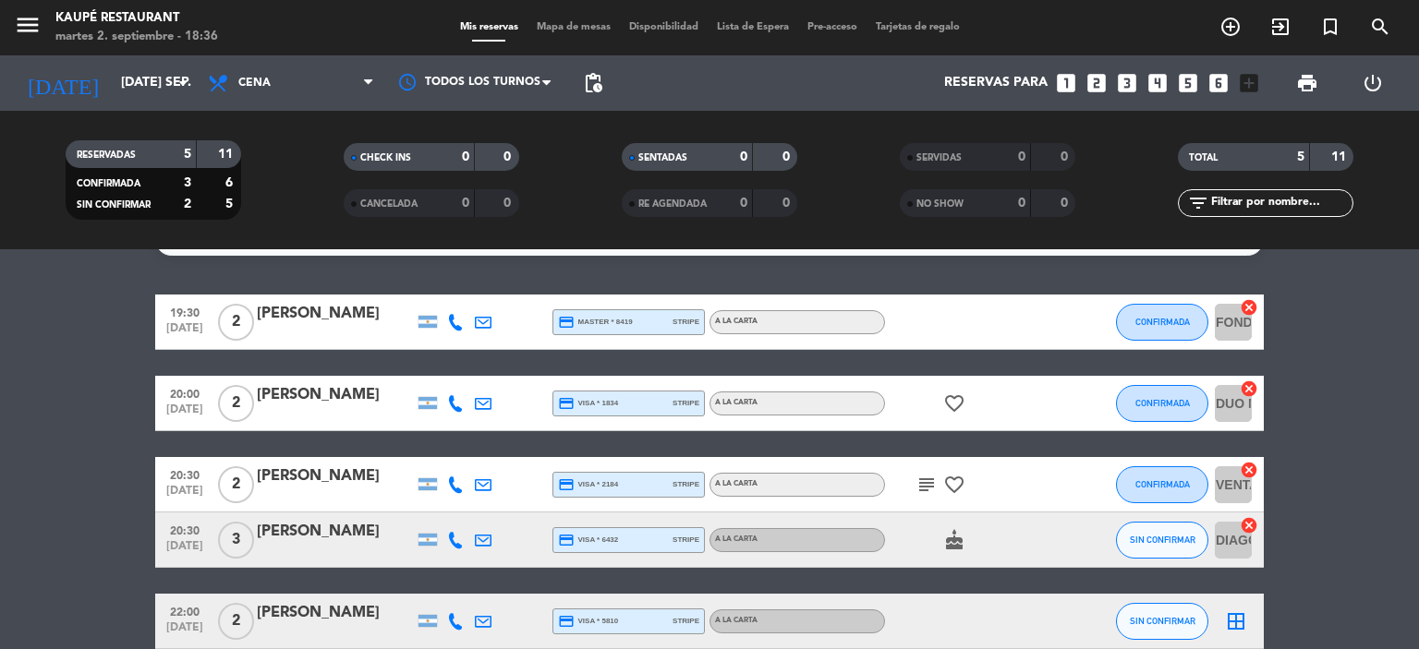
click at [186, 330] on span "[DATE]" at bounding box center [185, 332] width 46 height 21
click at [81, 409] on bookings-row "19:30 [DATE] Creada: ago. 27 2 [PERSON_NAME] credit_card master * 8419 stripe A…" at bounding box center [709, 472] width 1419 height 355
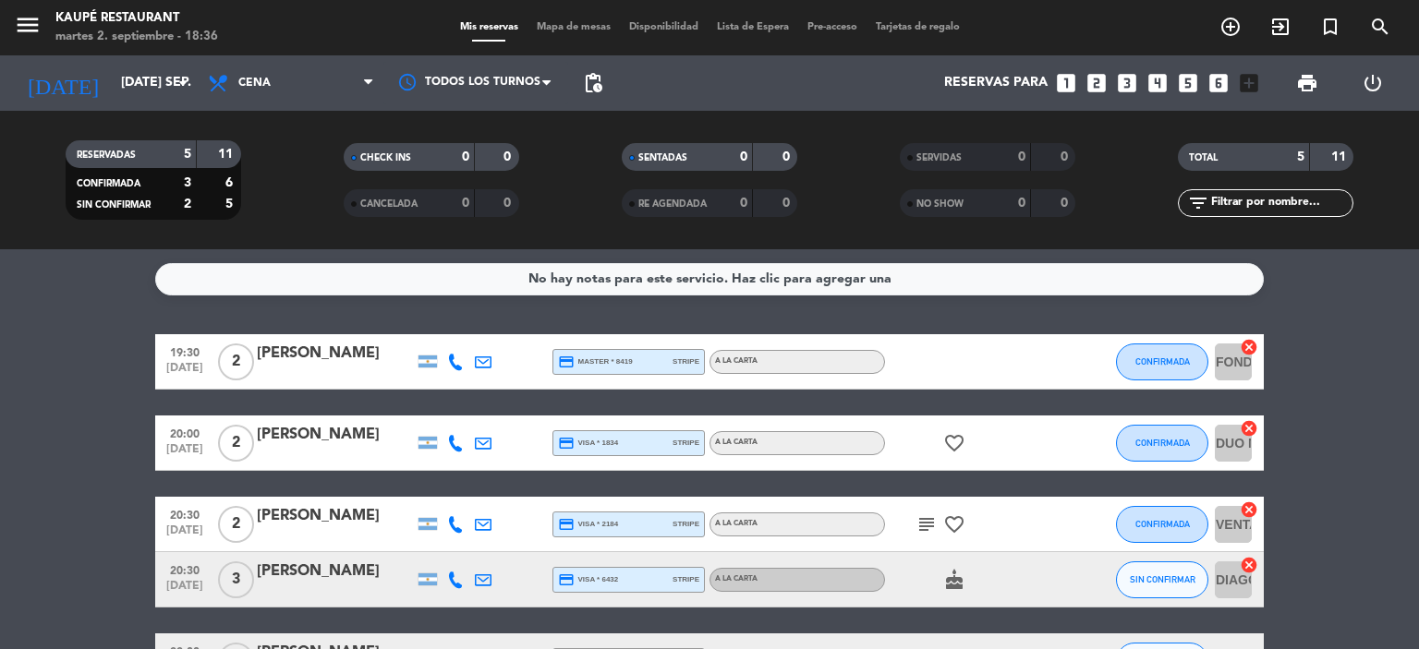
click at [115, 538] on bookings-row "19:30 [DATE] 2 [PERSON_NAME] credit_card master * 8419 stripe A LA CARTA CONFIR…" at bounding box center [709, 511] width 1419 height 355
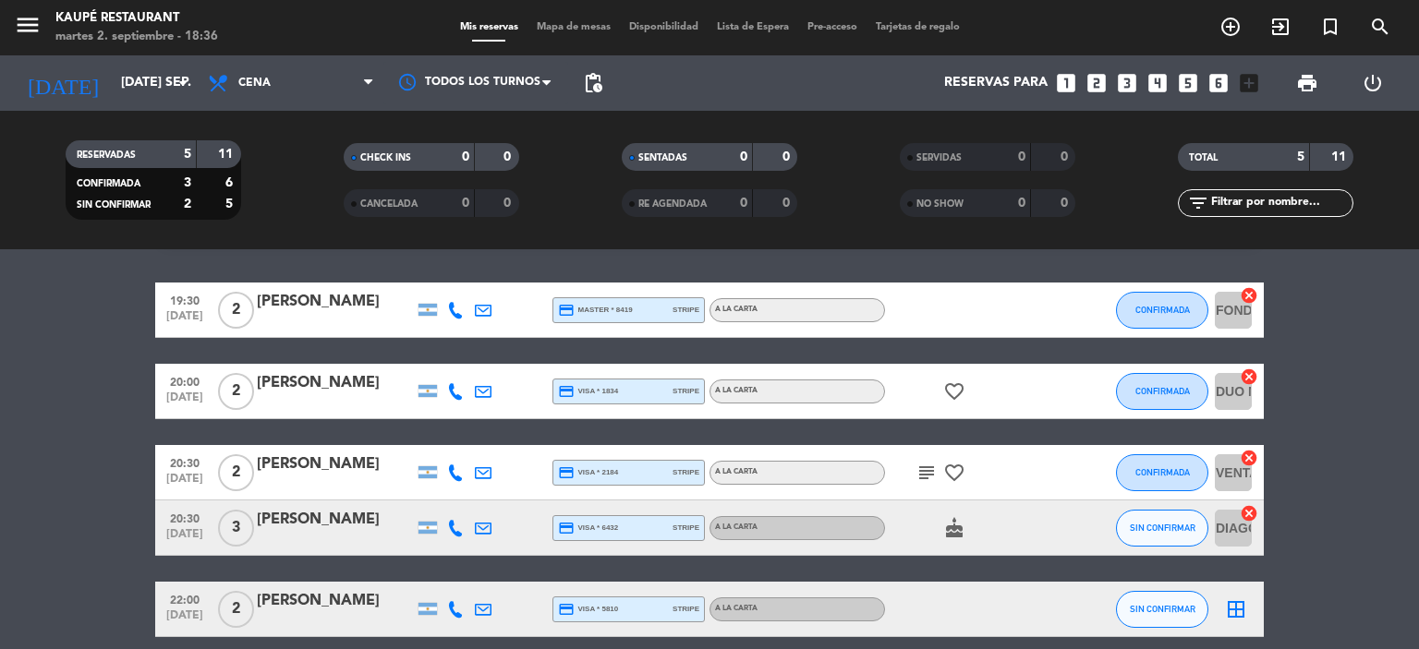
scroll to position [92, 0]
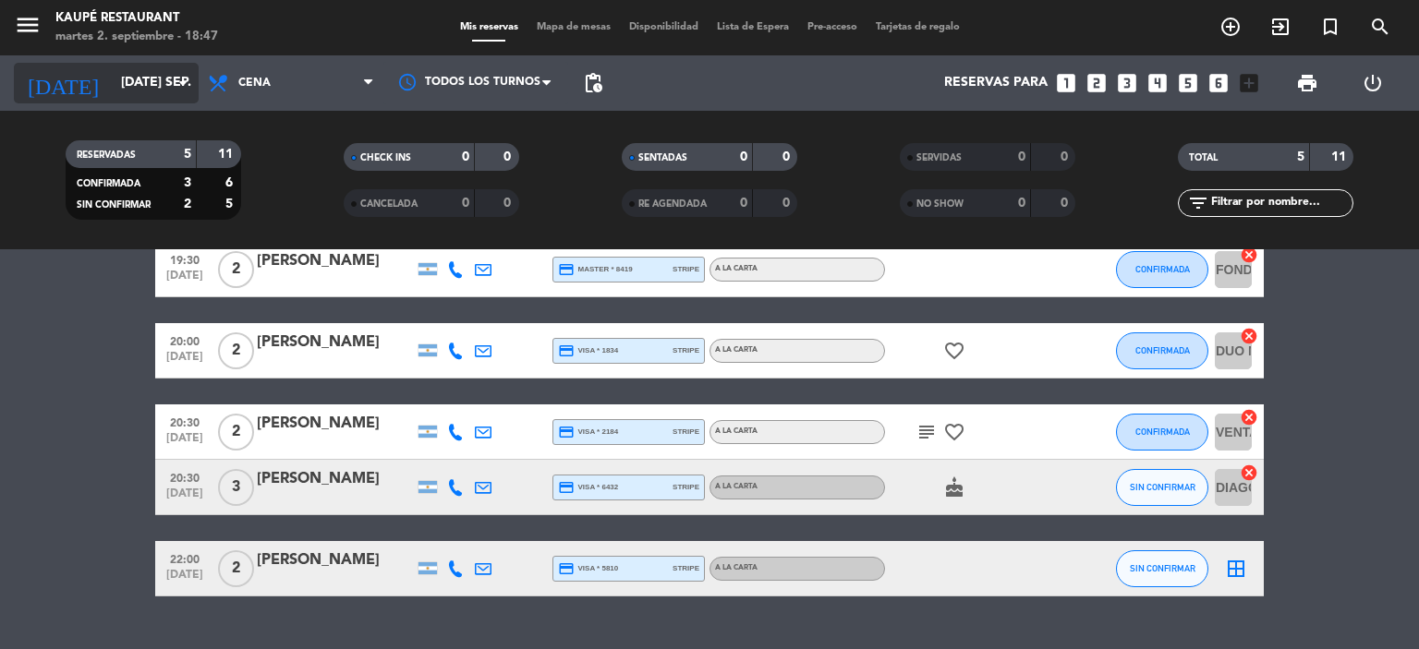
click at [112, 72] on input "[DATE] sep." at bounding box center [199, 82] width 175 height 33
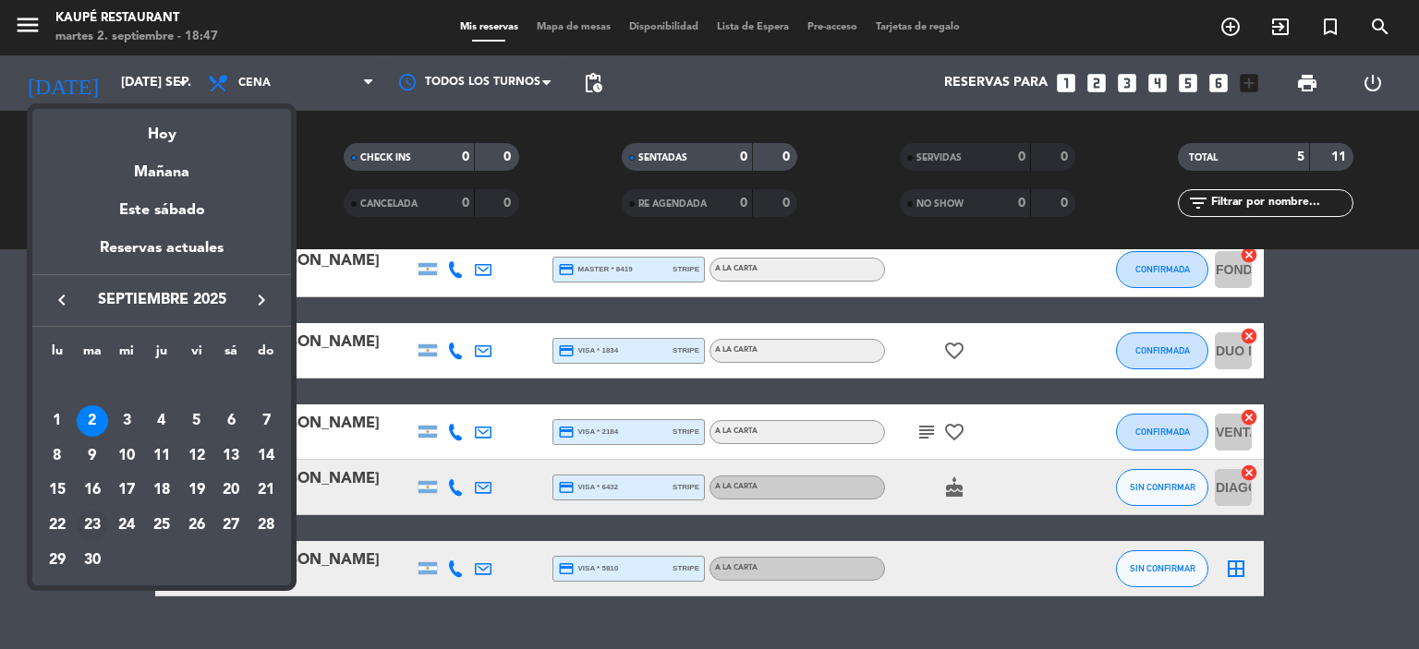
click at [99, 524] on div "23" at bounding box center [92, 525] width 31 height 31
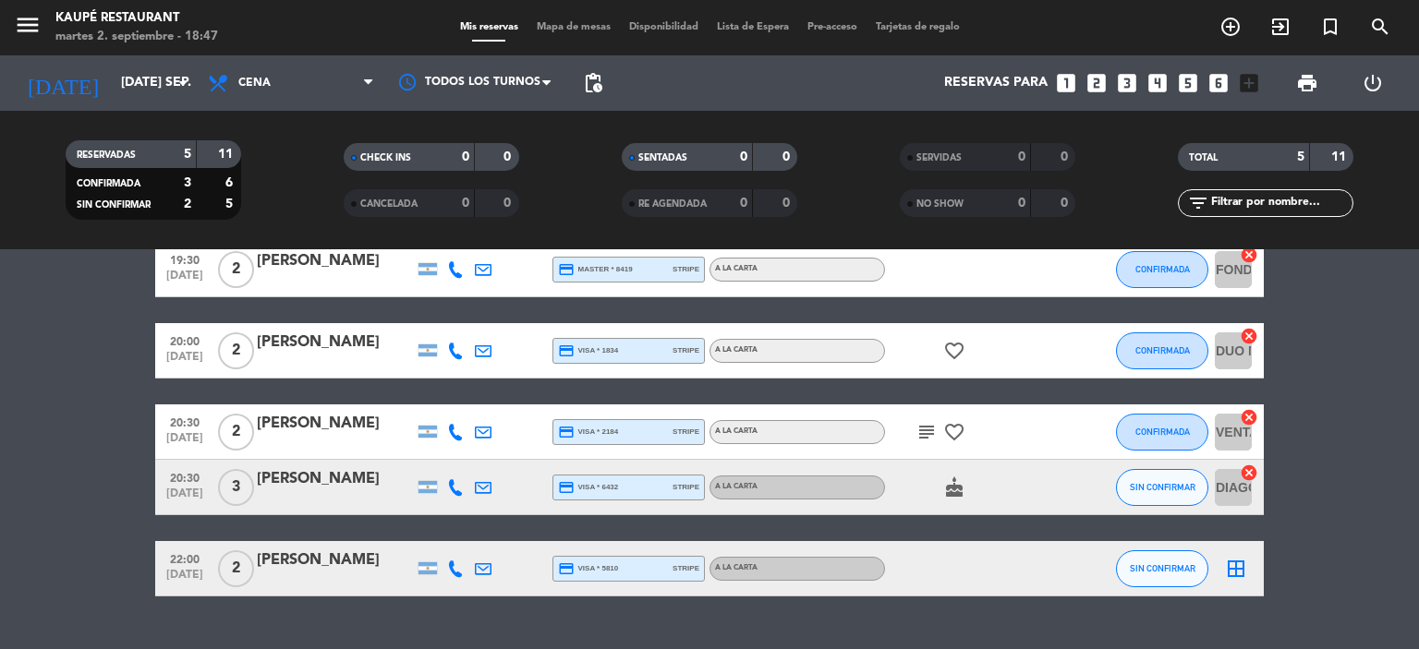
type input "[DATE] sep."
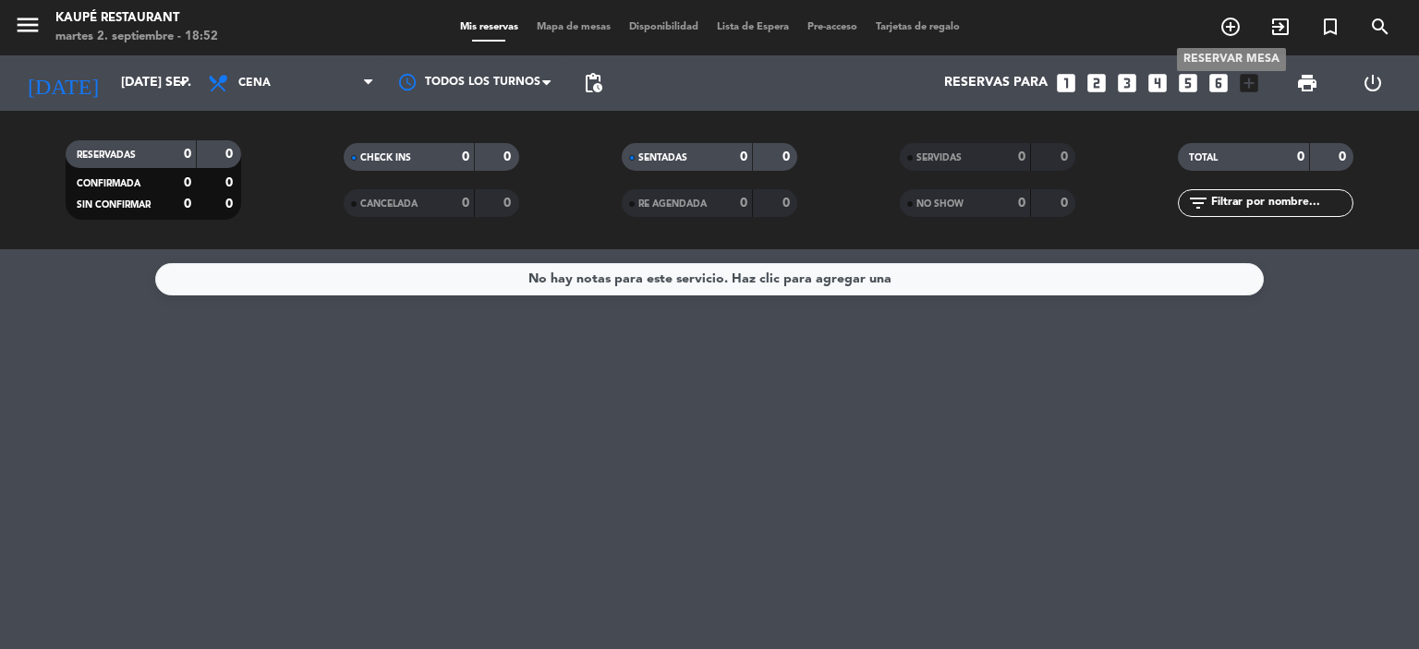
click at [1230, 29] on icon "add_circle_outline" at bounding box center [1230, 27] width 22 height 22
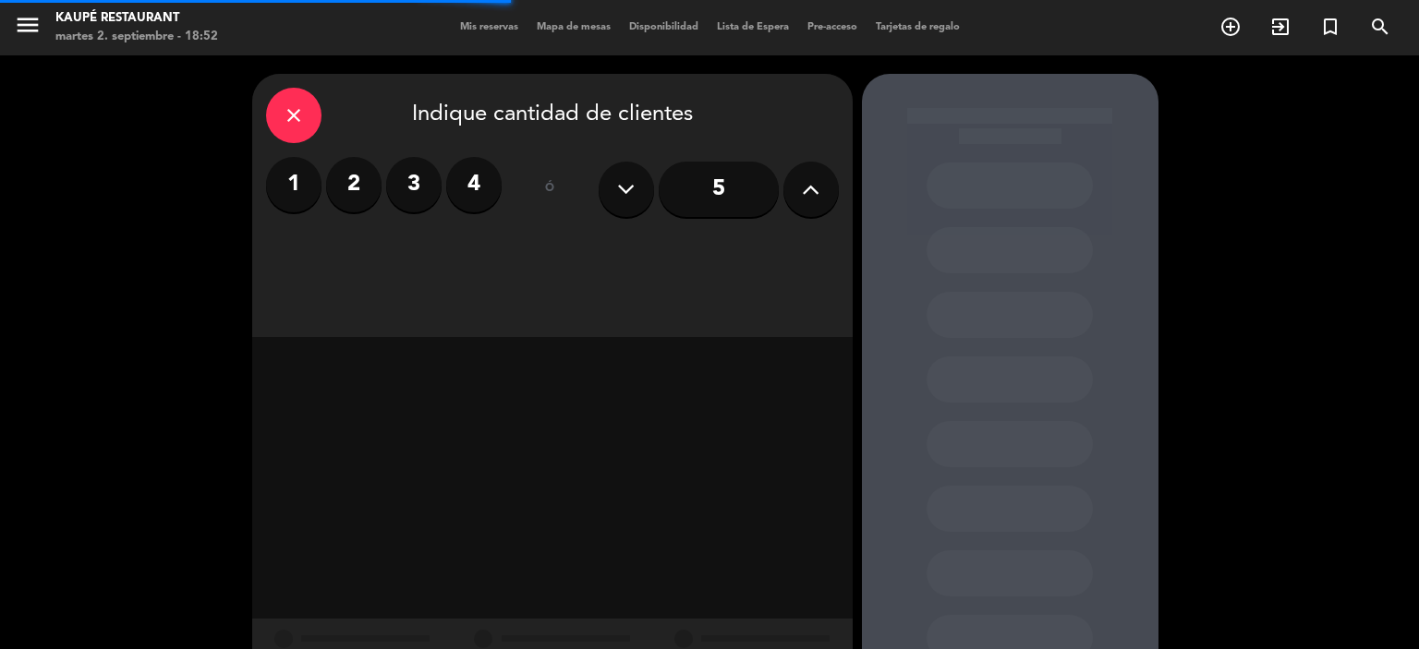
click at [824, 191] on button at bounding box center [810, 189] width 55 height 55
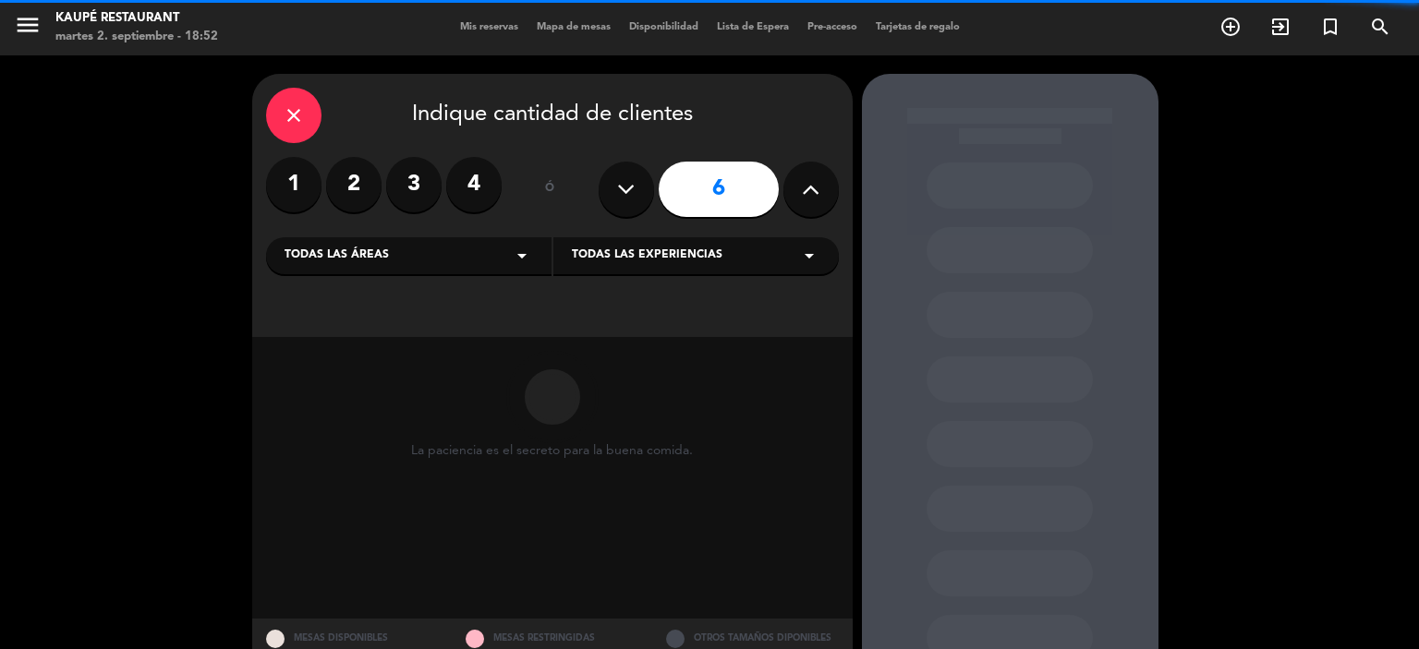
click at [824, 191] on button at bounding box center [810, 189] width 55 height 55
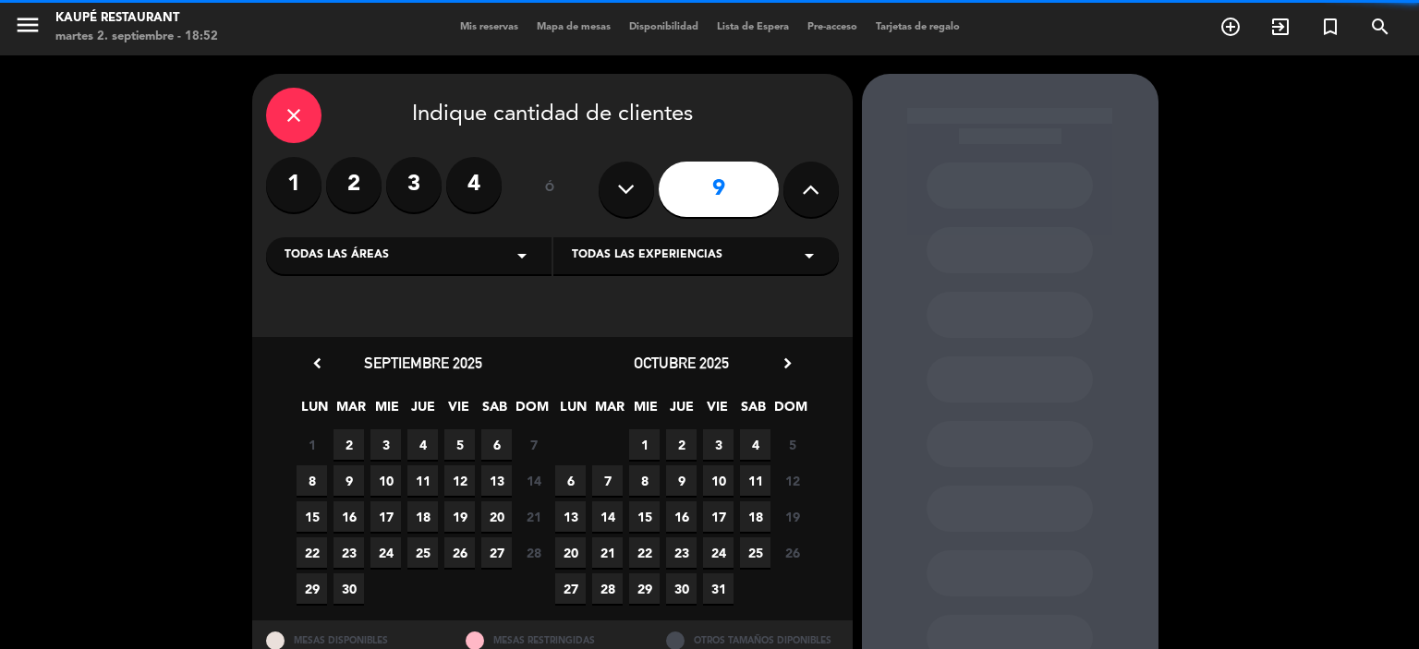
click at [824, 191] on button at bounding box center [810, 189] width 55 height 55
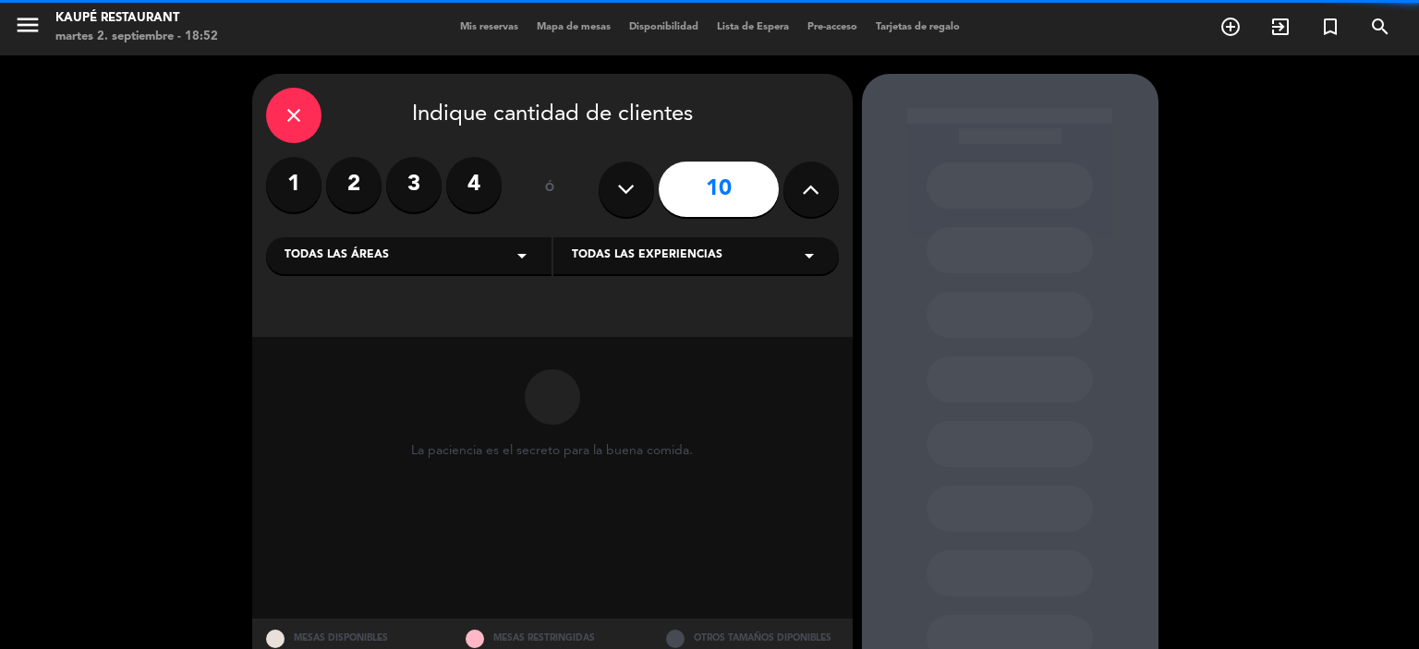
click at [824, 191] on button at bounding box center [810, 189] width 55 height 55
type input "13"
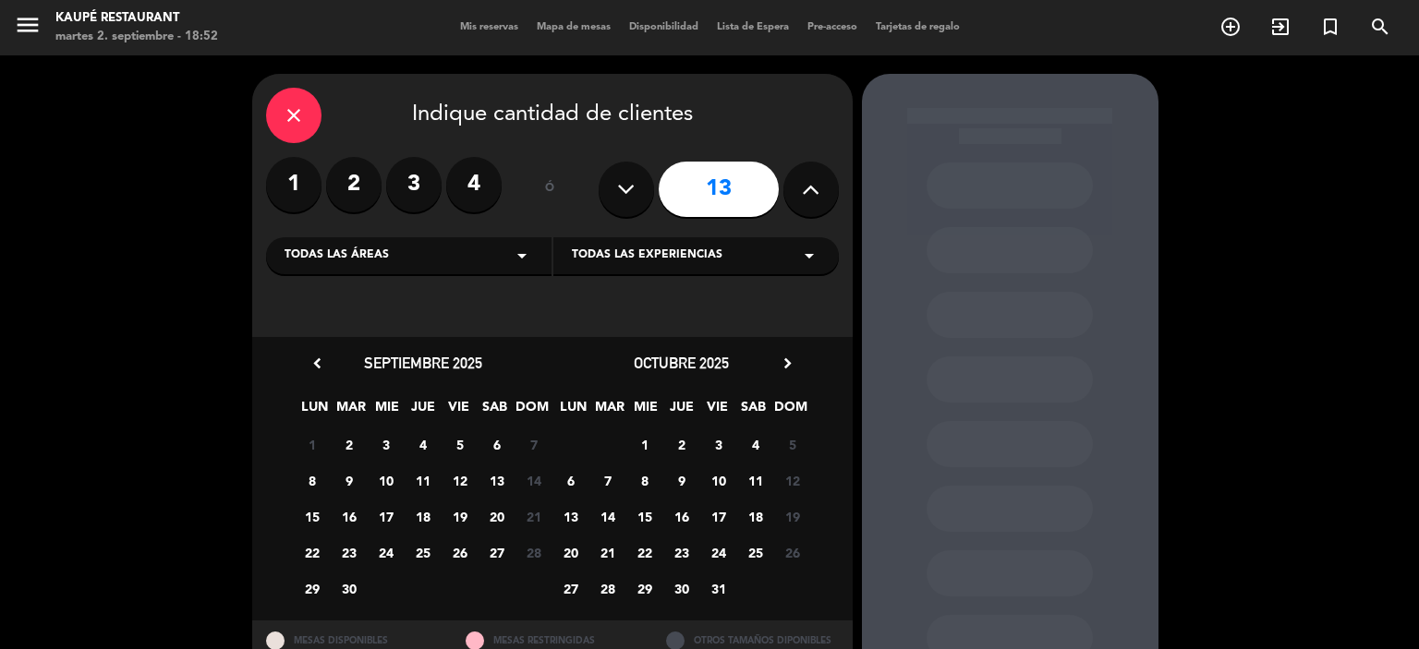
click at [350, 551] on span "23" at bounding box center [348, 553] width 30 height 30
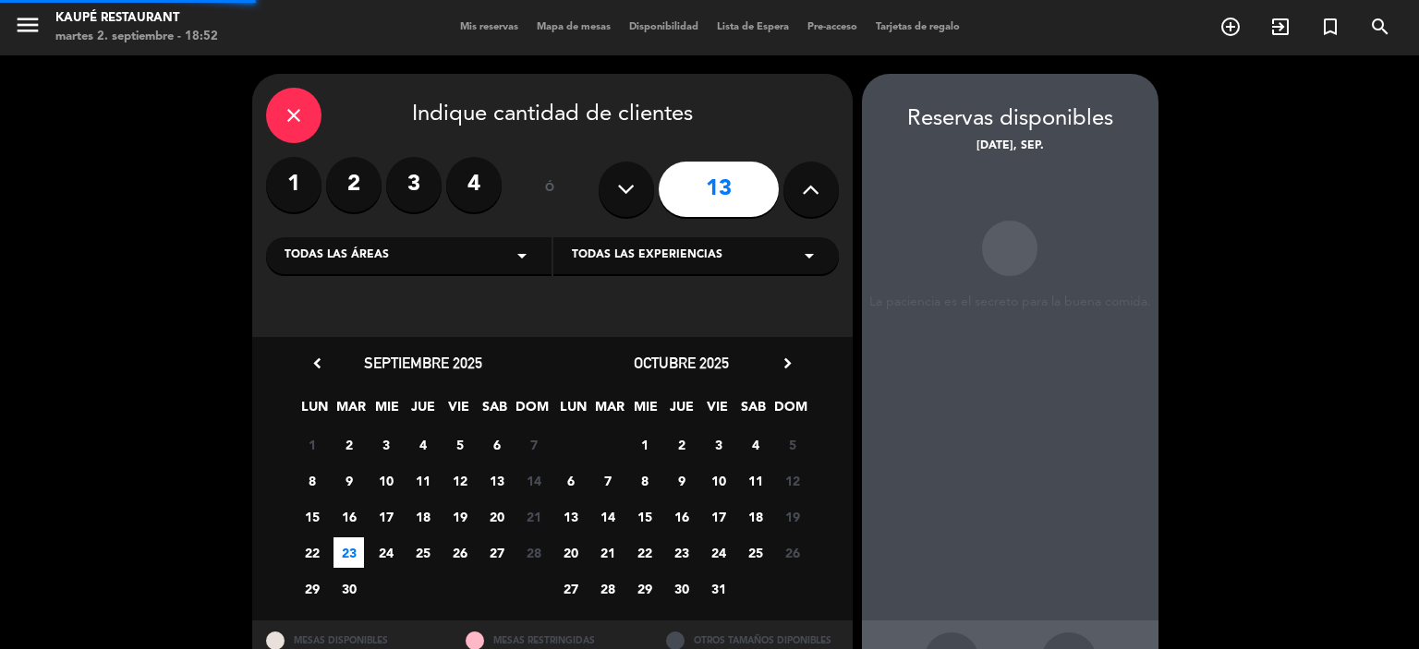
scroll to position [67, 0]
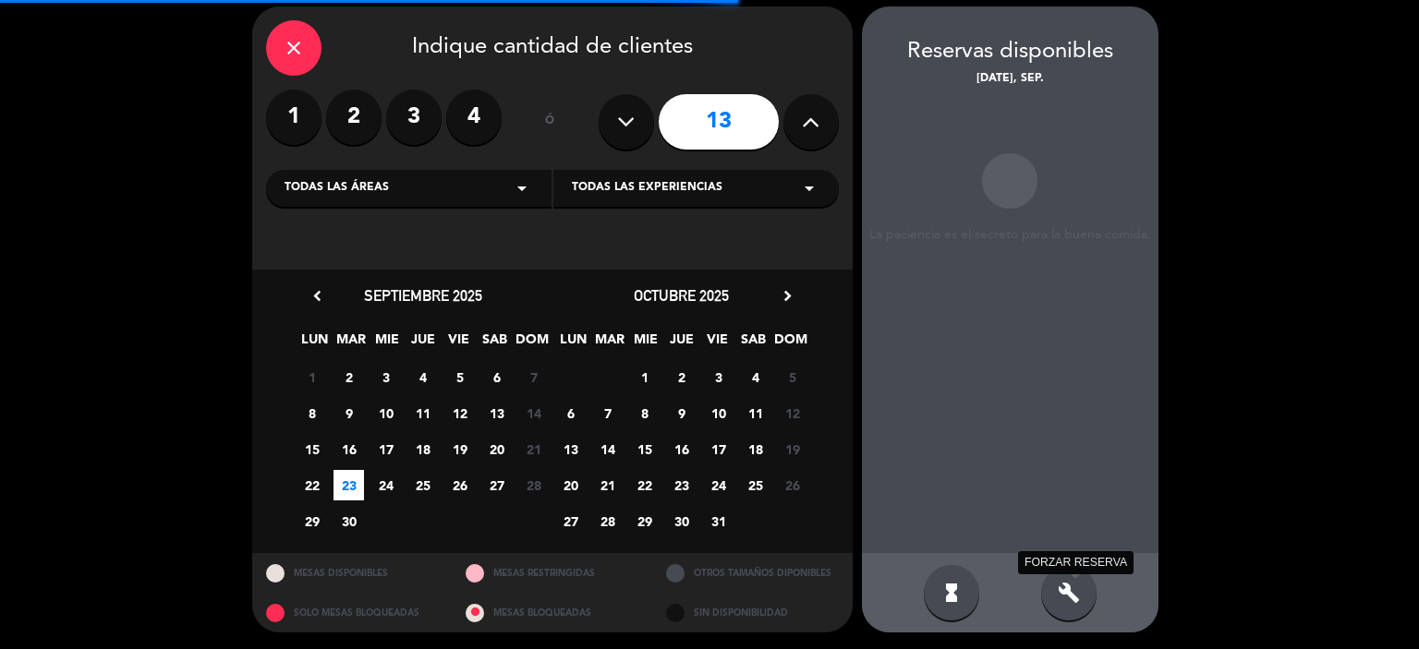
click at [1059, 591] on icon "build" at bounding box center [1068, 593] width 22 height 22
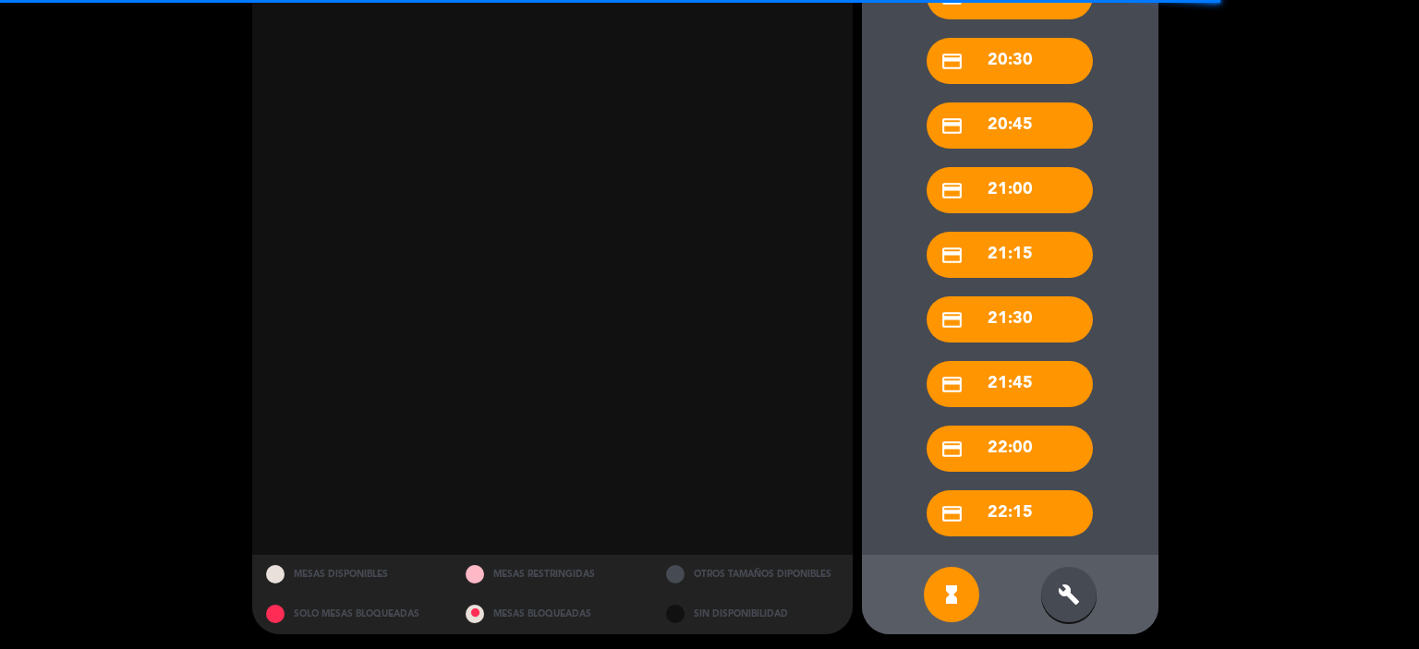
scroll to position [675, 0]
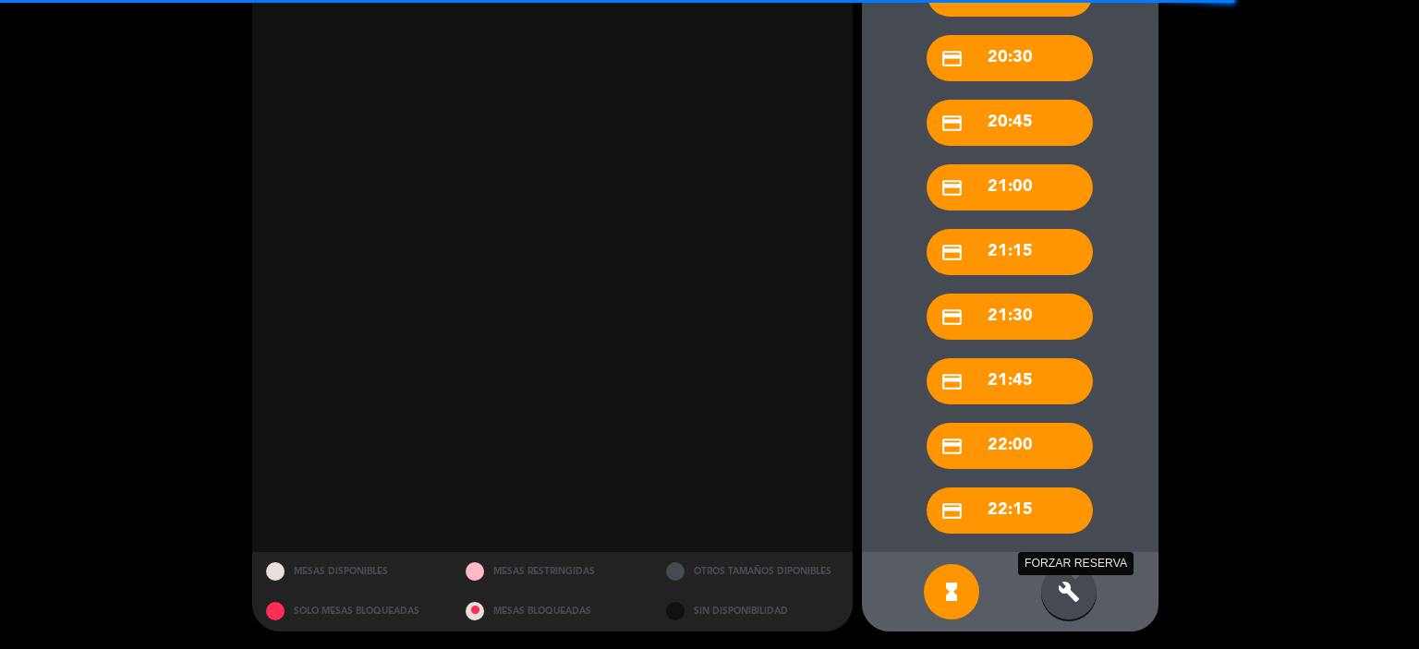
click at [1068, 586] on icon "build" at bounding box center [1068, 592] width 22 height 22
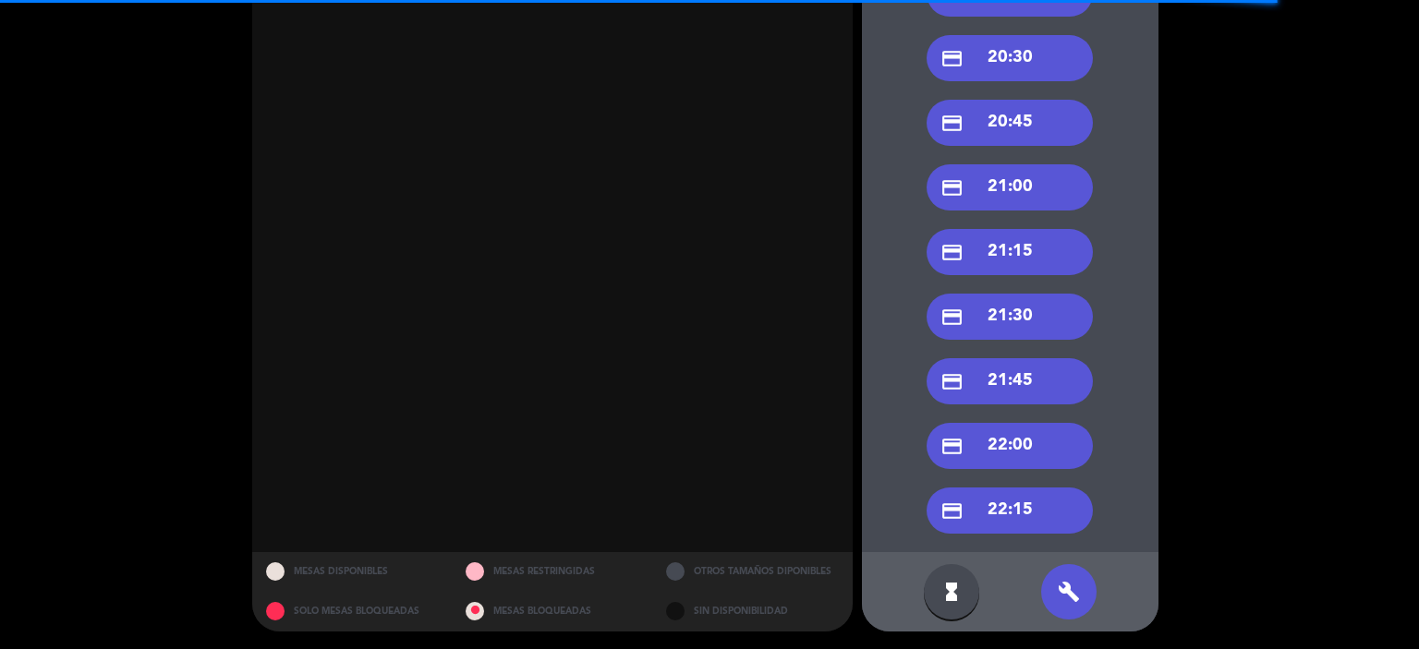
click at [1018, 187] on div "credit_card 21:00" at bounding box center [1009, 187] width 166 height 46
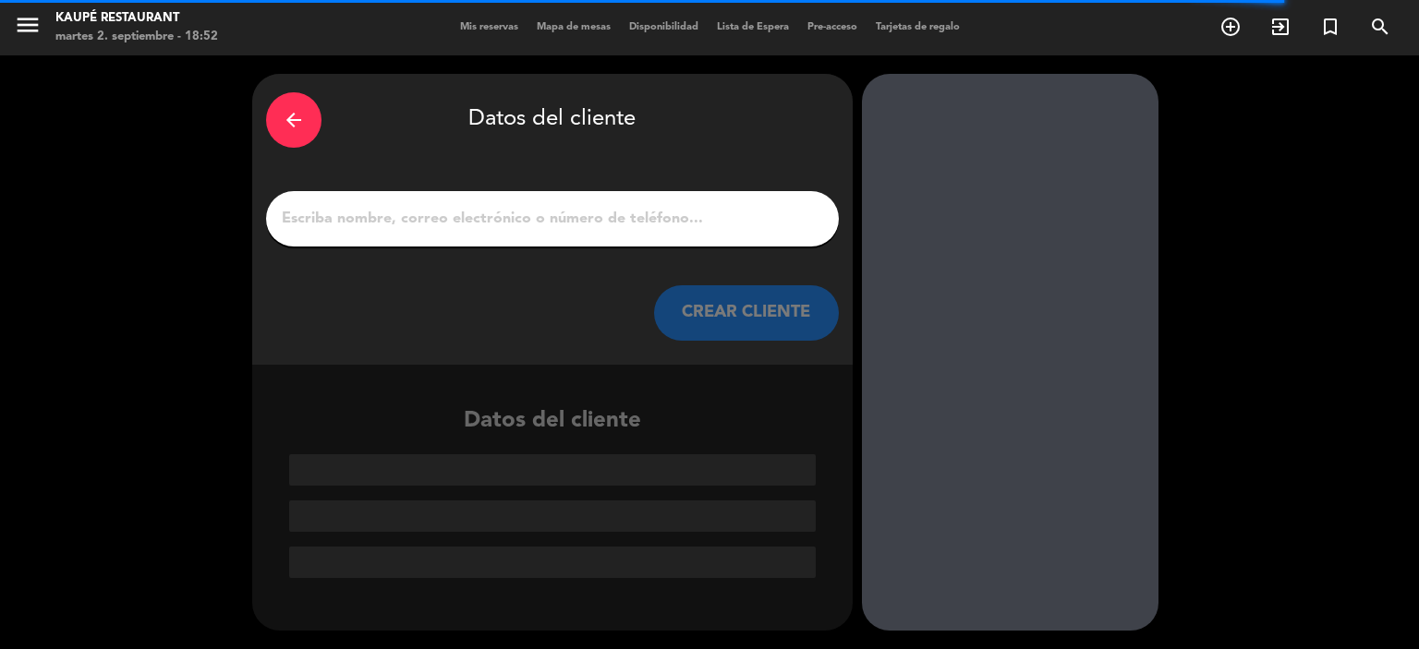
scroll to position [0, 0]
click at [572, 212] on input "1" at bounding box center [552, 219] width 545 height 26
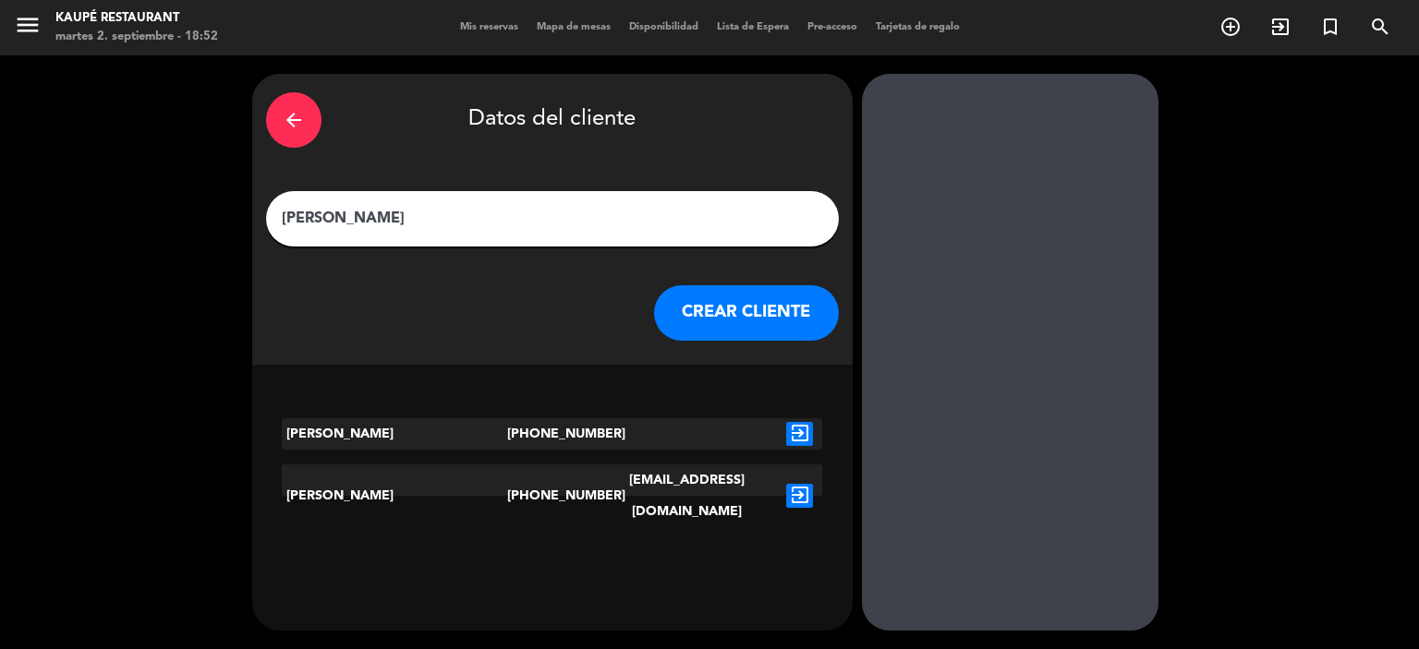
type input "[PERSON_NAME]"
click at [803, 484] on icon "exit_to_app" at bounding box center [799, 496] width 27 height 24
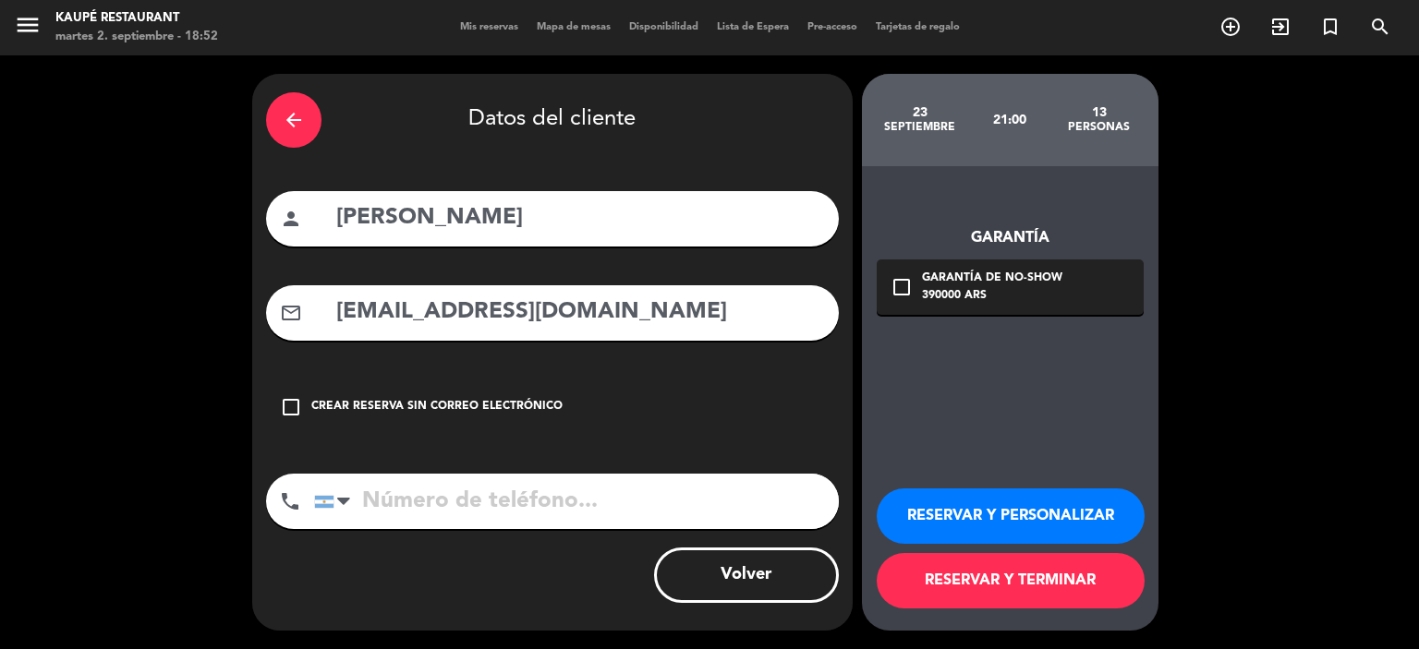
type input "[PHONE_NUMBER]"
drag, startPoint x: 683, startPoint y: 314, endPoint x: 336, endPoint y: 301, distance: 347.5
click at [336, 301] on input "[EMAIL_ADDRESS][DOMAIN_NAME]" at bounding box center [579, 313] width 490 height 38
click at [904, 288] on icon "check_box_outline_blank" at bounding box center [901, 287] width 22 height 22
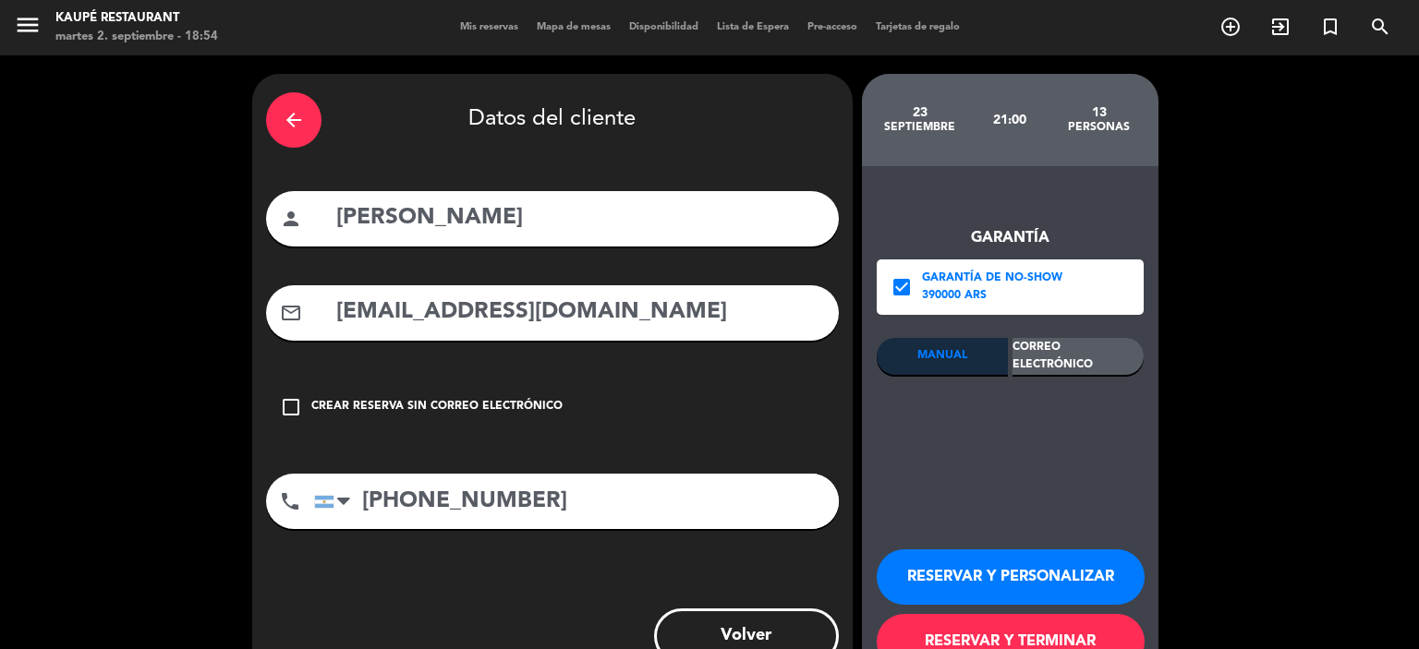
click at [1094, 363] on div "Correo Electrónico" at bounding box center [1077, 356] width 131 height 37
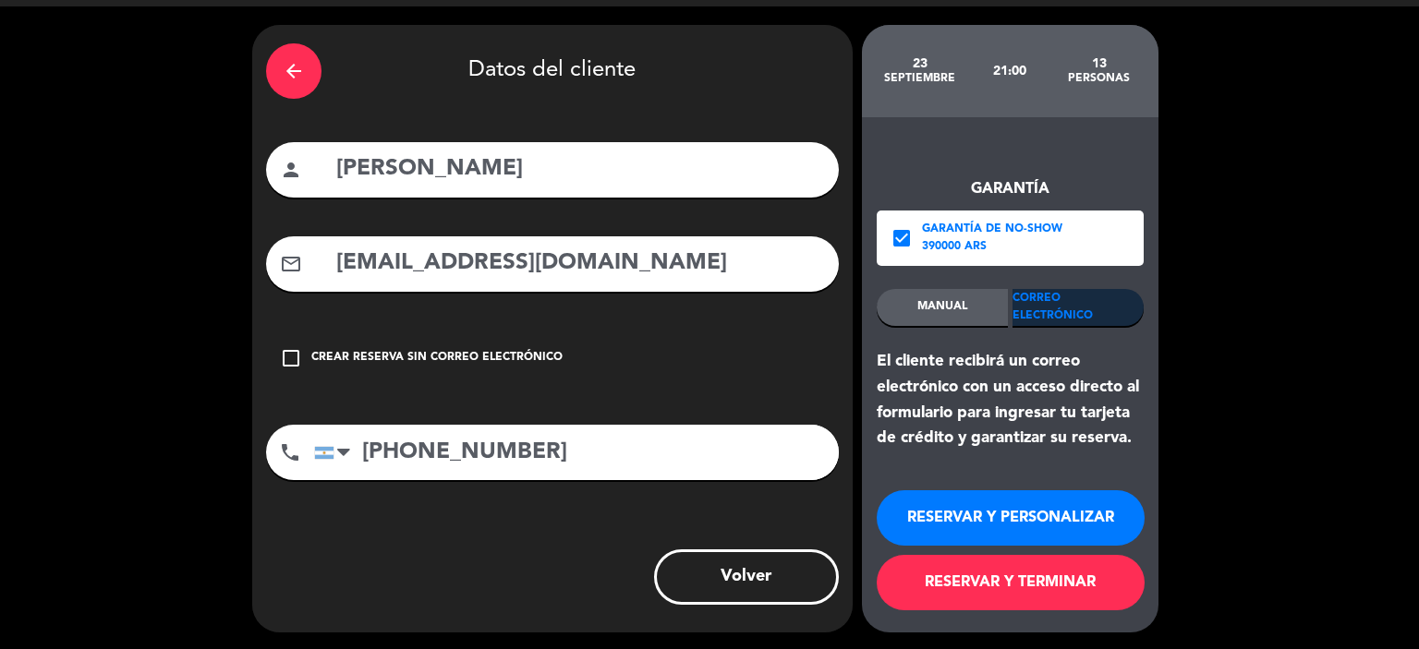
scroll to position [51, 0]
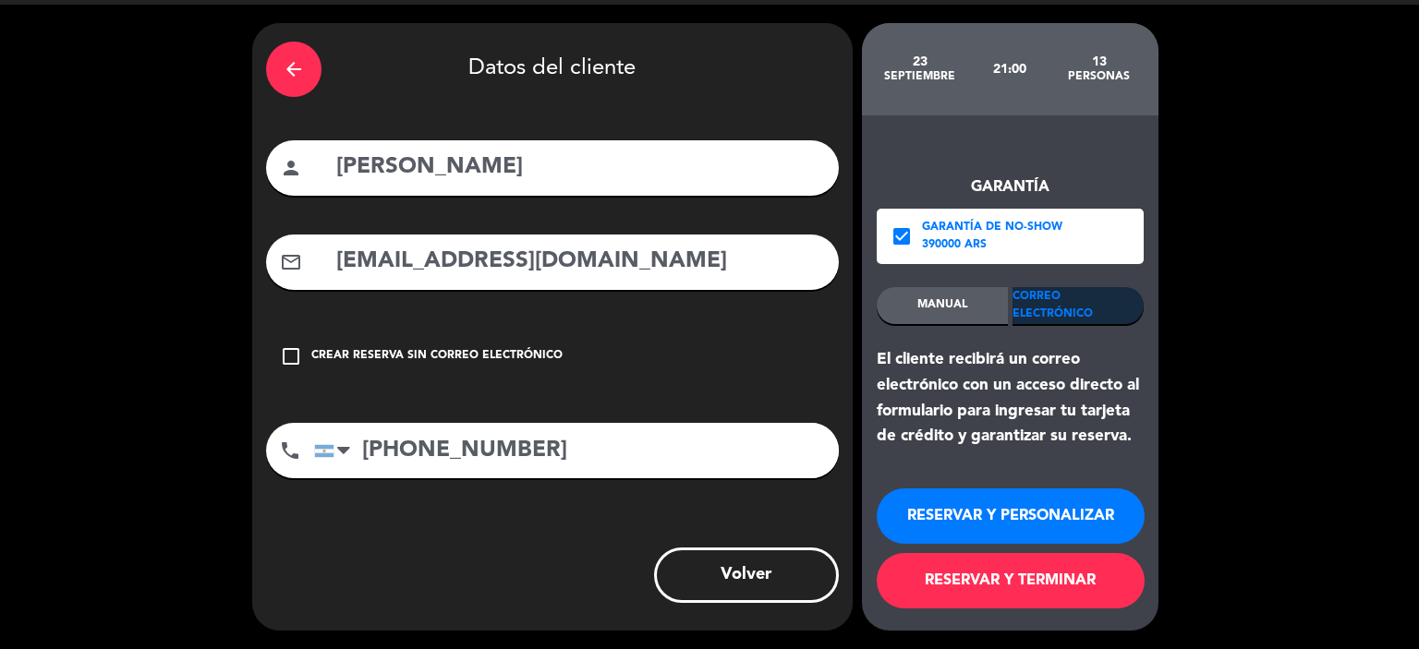
click at [1047, 510] on button "RESERVAR Y PERSONALIZAR" at bounding box center [1010, 516] width 268 height 55
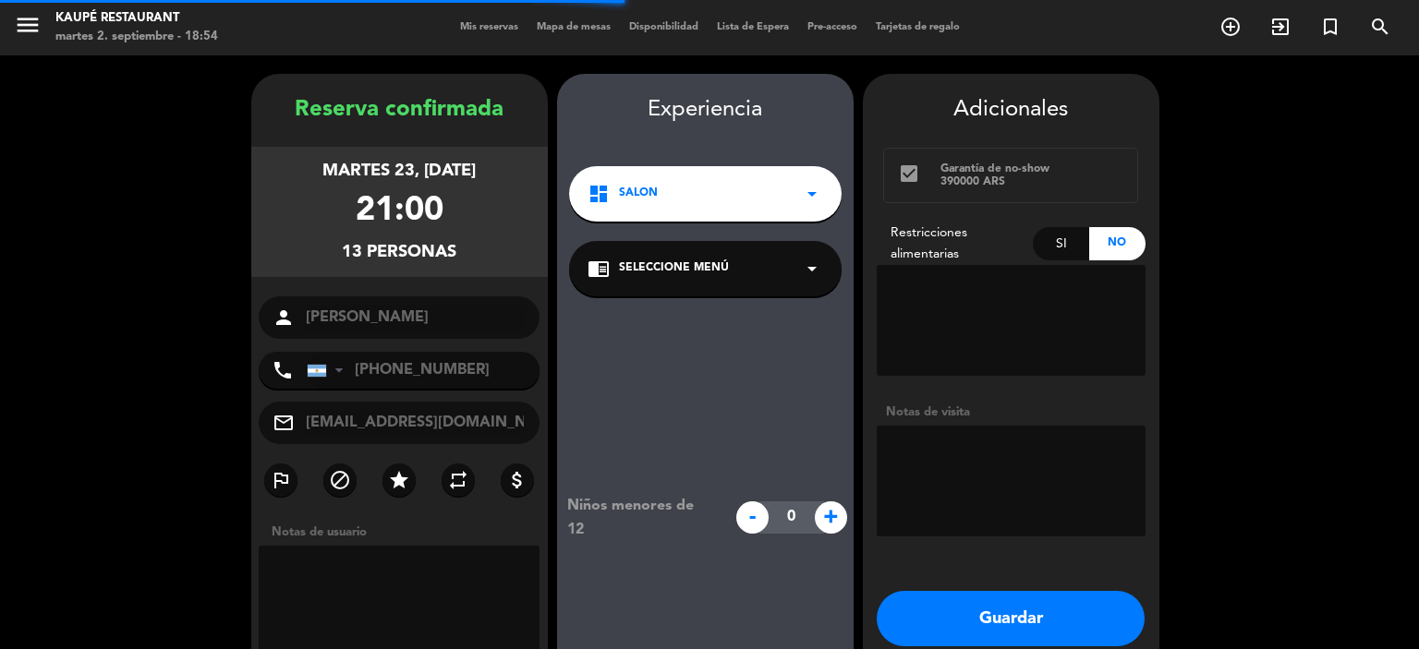
scroll to position [74, 0]
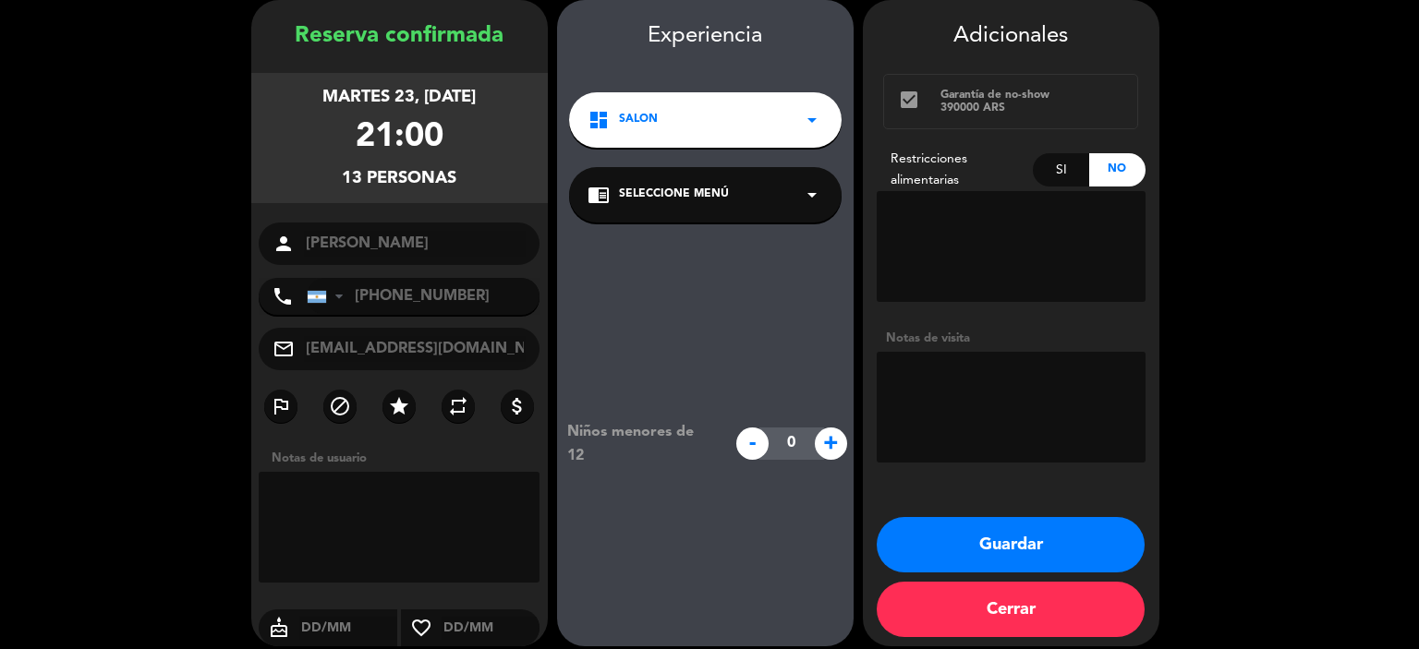
click at [680, 194] on span "Seleccione Menú" at bounding box center [674, 195] width 110 height 18
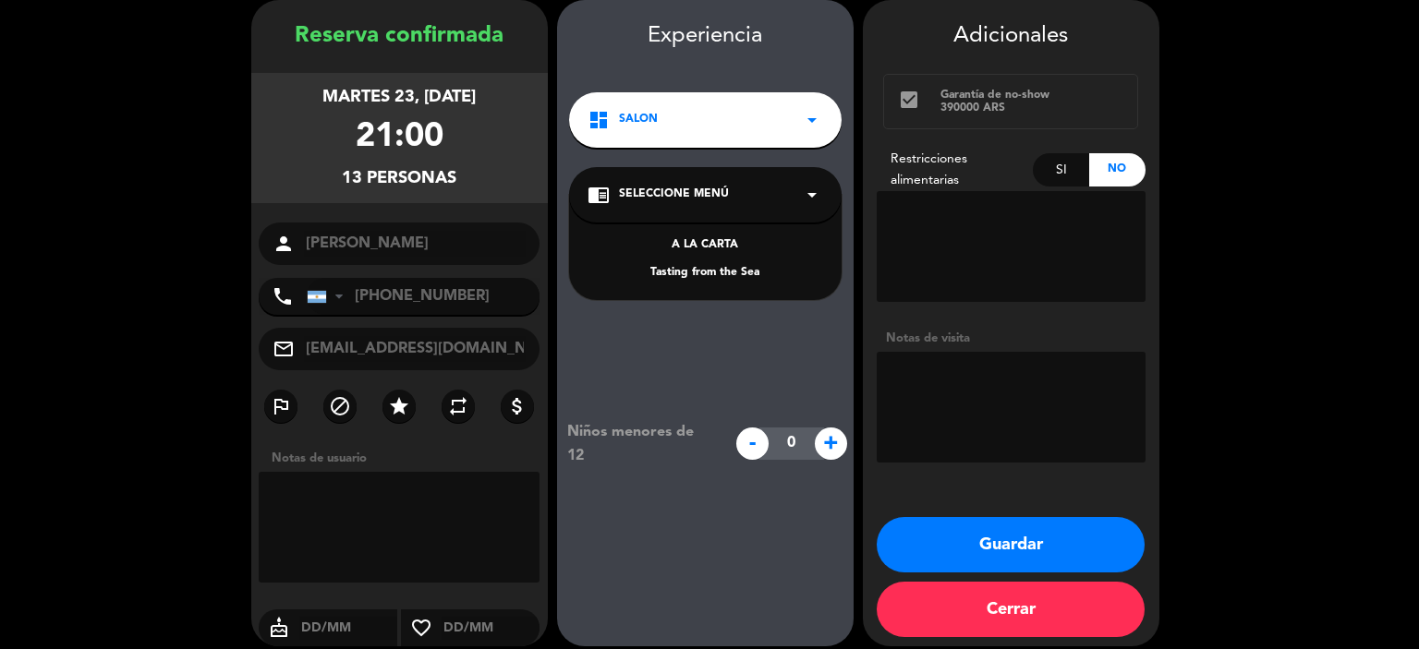
click at [694, 272] on div "Tasting from the Sea" at bounding box center [705, 273] width 236 height 18
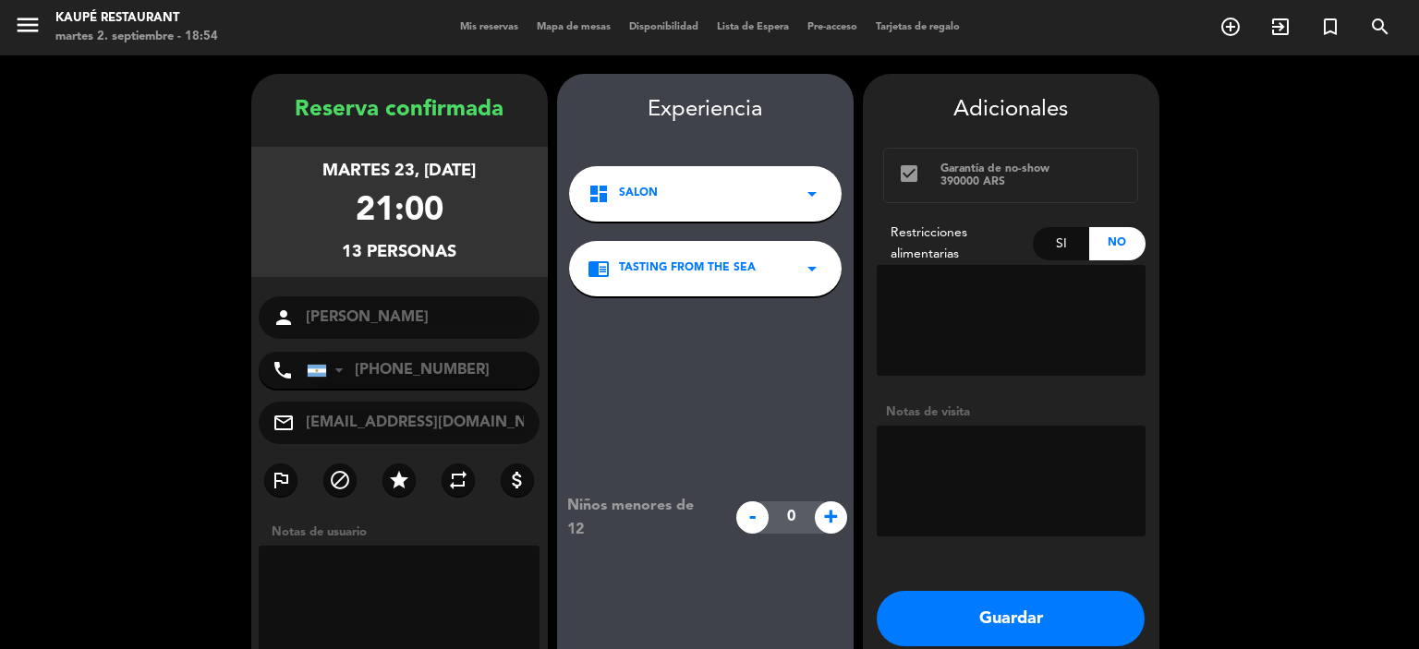
scroll to position [89, 0]
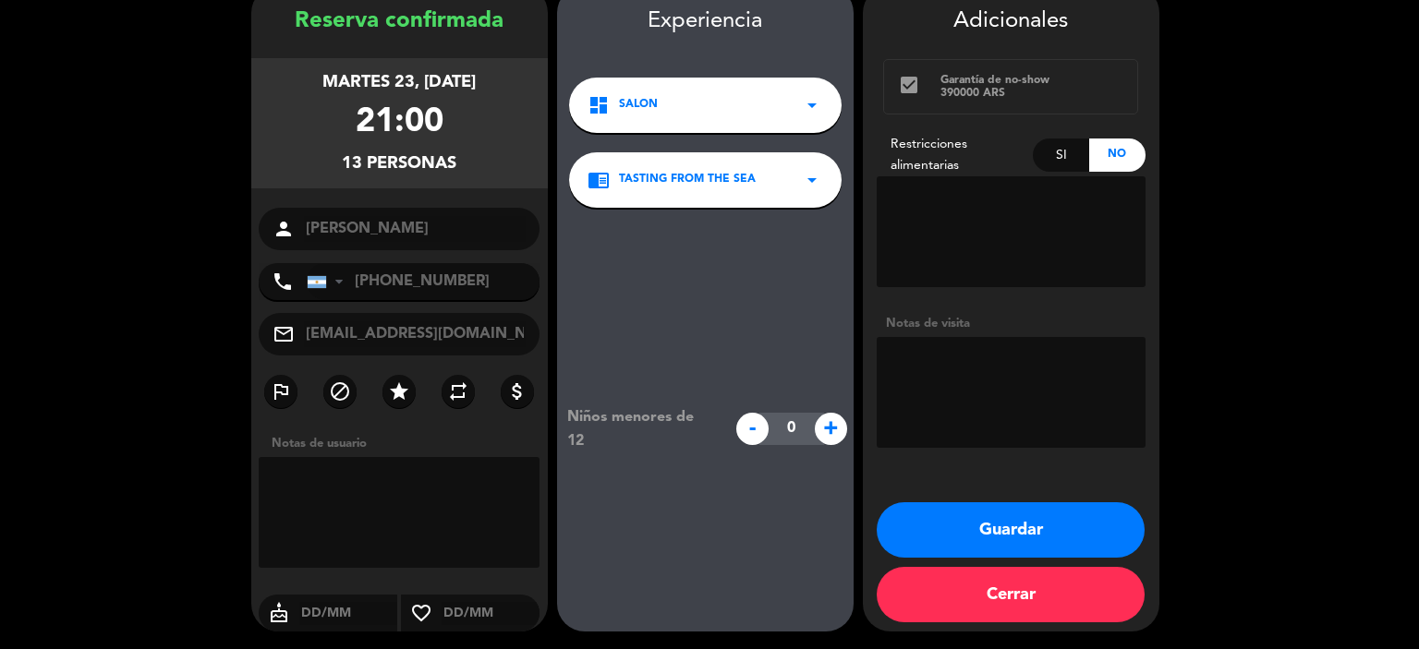
click at [968, 535] on button "Guardar" at bounding box center [1010, 529] width 268 height 55
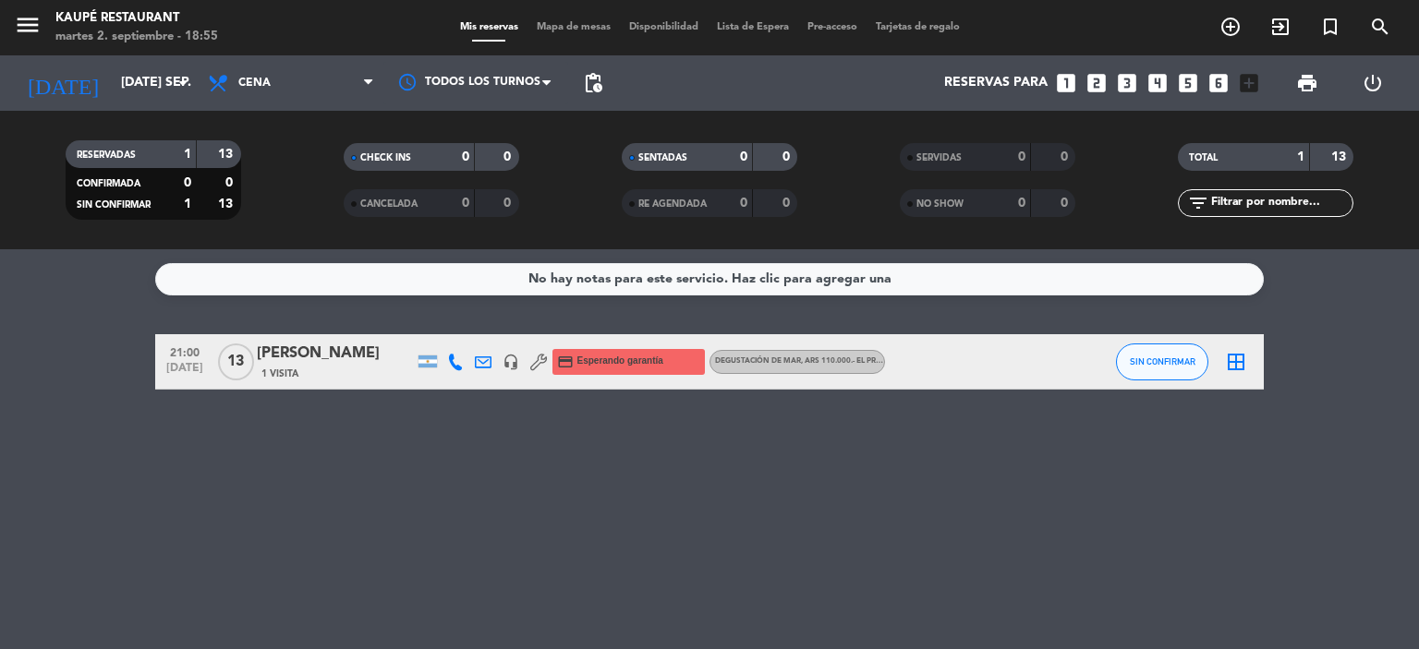
click at [644, 488] on div "No hay notas para este servicio. Haz clic para agregar una 21:00 [DATE] [PERSON…" at bounding box center [709, 449] width 1419 height 400
click at [128, 83] on input "[DATE] sep." at bounding box center [199, 82] width 175 height 33
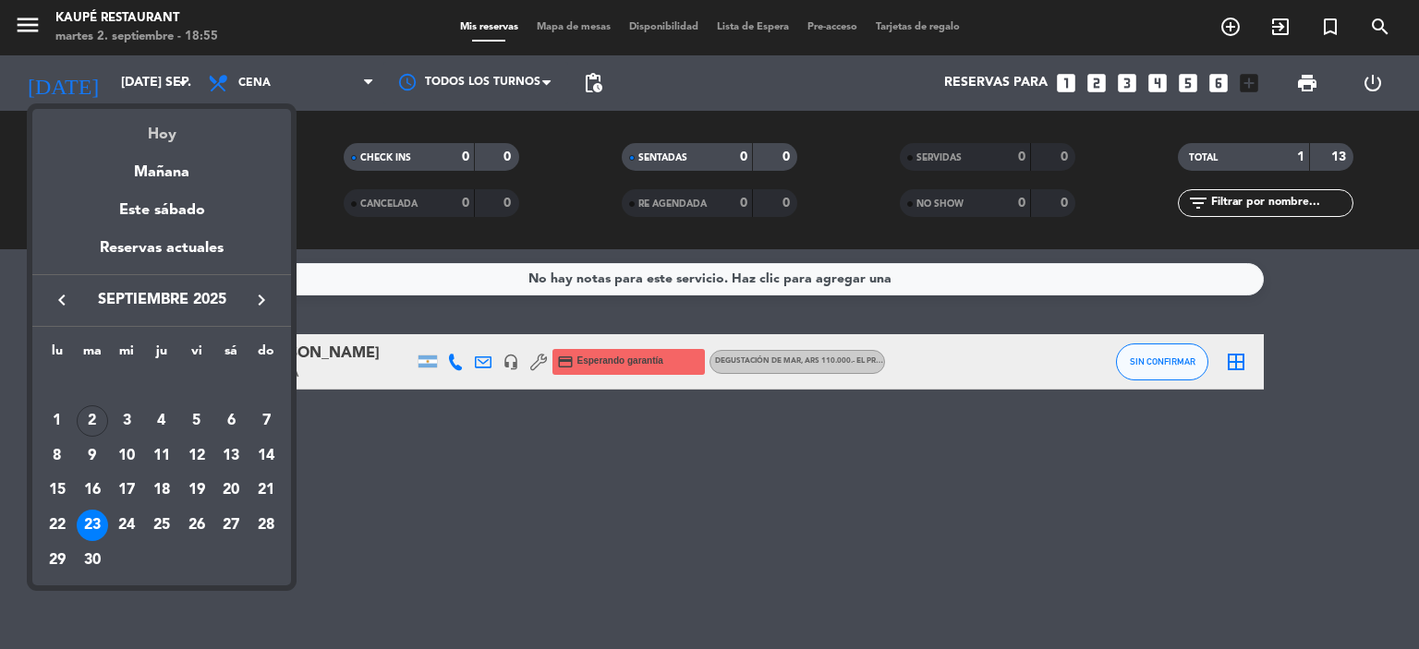
click at [181, 136] on div "Hoy" at bounding box center [161, 128] width 259 height 38
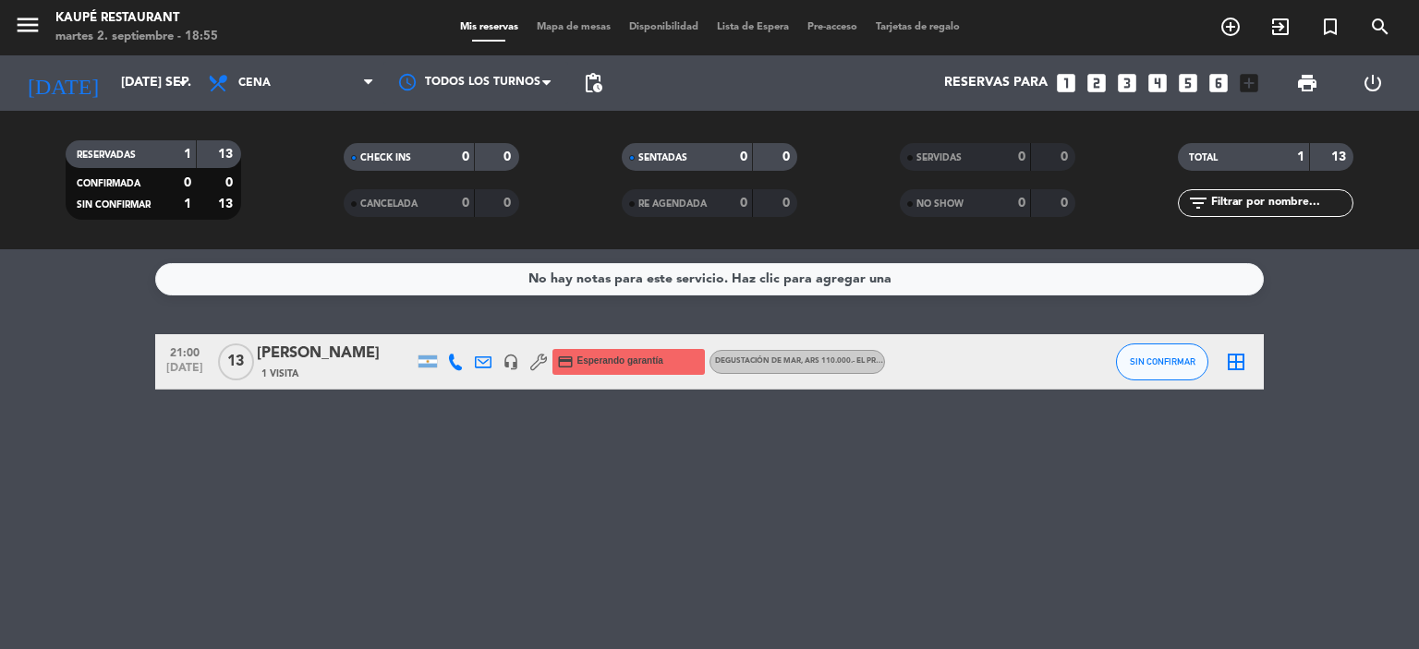
type input "[DATE] sep."
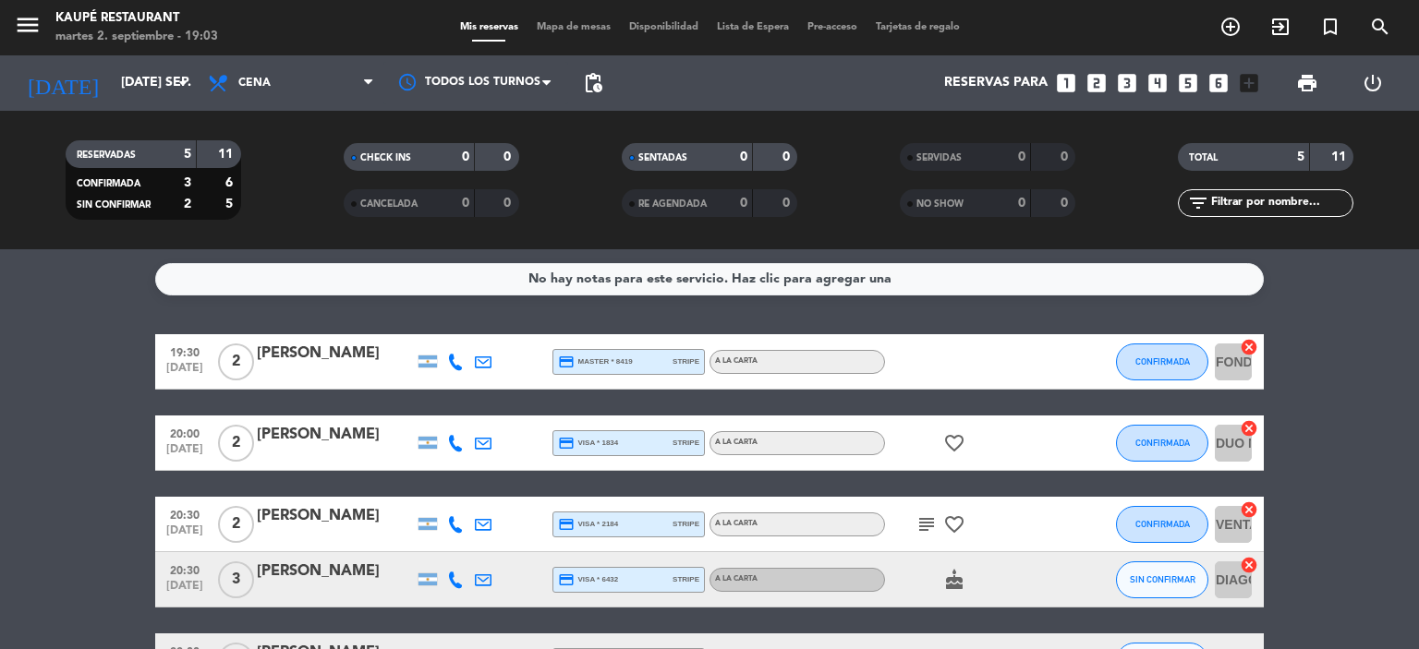
click at [18, 480] on bookings-row "19:30 [DATE] 2 [PERSON_NAME] credit_card master * 8419 stripe A LA CARTA CONFIR…" at bounding box center [709, 511] width 1419 height 355
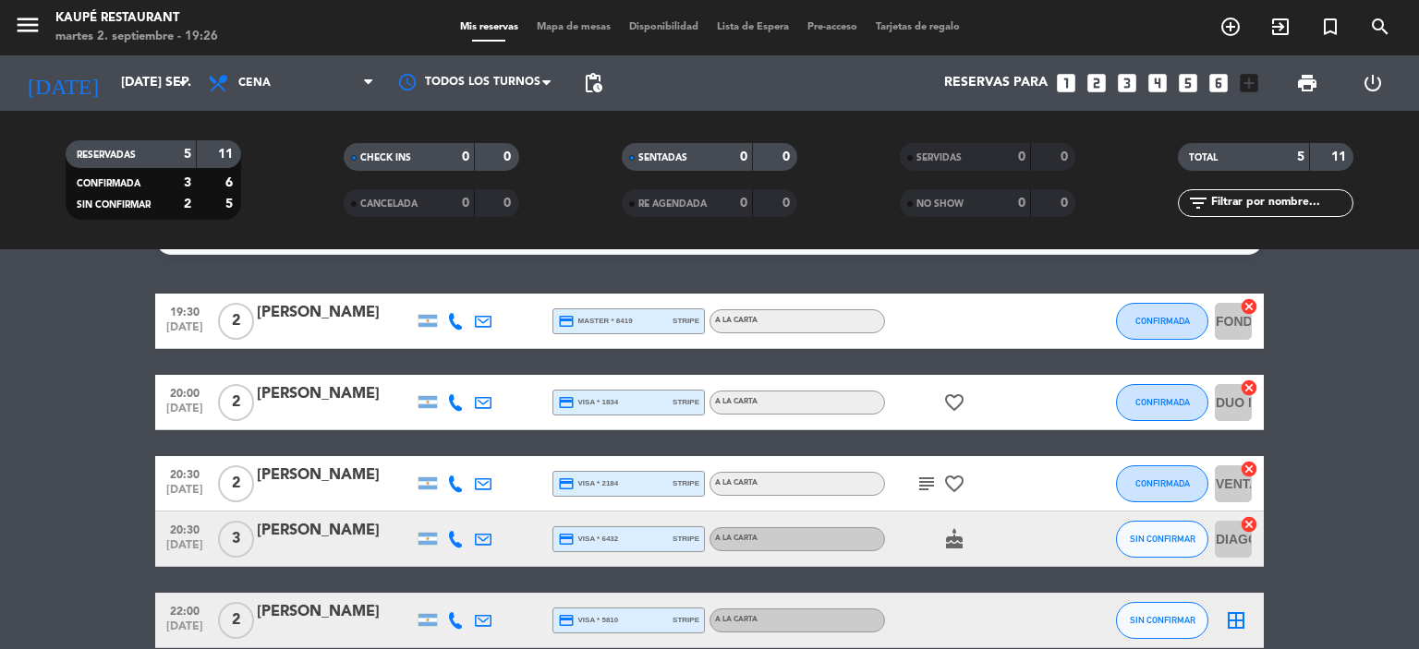
scroll to position [131, 0]
